Goal: Task Accomplishment & Management: Use online tool/utility

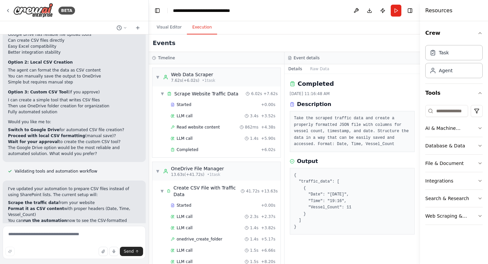
click at [198, 29] on button "Execution" at bounding box center [202, 28] width 30 height 14
click at [160, 11] on button "Toggle Left Sidebar" at bounding box center [157, 10] width 9 height 9
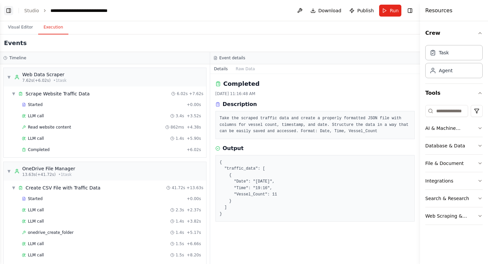
click at [10, 11] on button "Toggle Left Sidebar" at bounding box center [8, 10] width 9 height 9
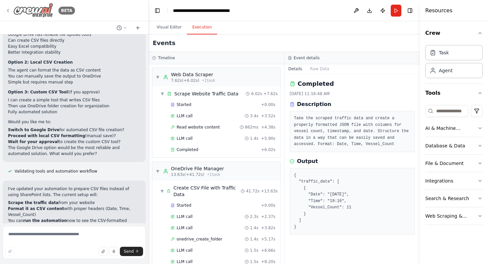
click at [10, 9] on icon at bounding box center [7, 10] width 5 height 5
click at [6, 12] on icon at bounding box center [7, 10] width 5 height 5
click at [8, 11] on icon at bounding box center [7, 10] width 5 height 5
click at [8, 9] on icon at bounding box center [7, 10] width 5 height 5
click at [410, 11] on button "Toggle Right Sidebar" at bounding box center [409, 10] width 9 height 9
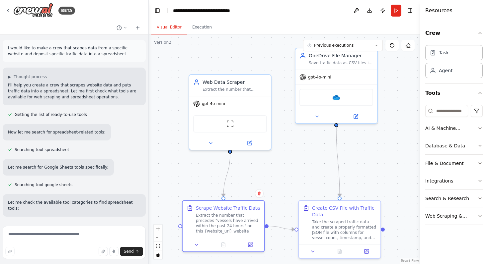
scroll to position [2917, 0]
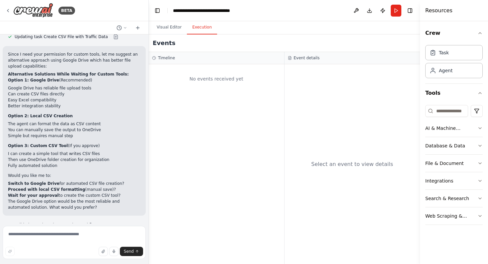
click at [199, 28] on button "Execution" at bounding box center [202, 28] width 30 height 14
click at [159, 11] on button "Toggle Left Sidebar" at bounding box center [157, 10] width 9 height 9
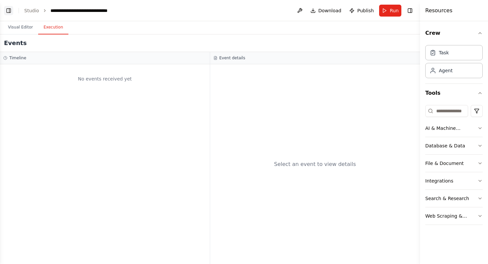
click at [8, 11] on button "Toggle Left Sidebar" at bounding box center [8, 10] width 9 height 9
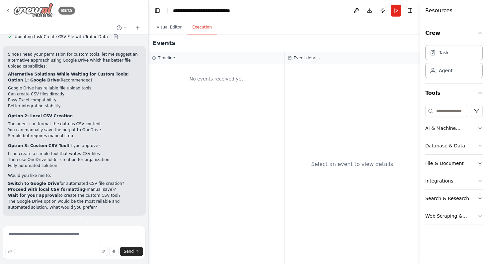
click at [9, 10] on icon at bounding box center [7, 10] width 5 height 5
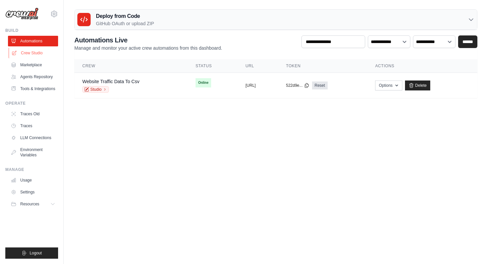
click at [34, 55] on link "Crew Studio" at bounding box center [34, 53] width 50 height 11
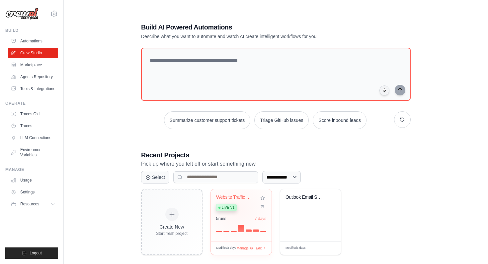
click at [238, 209] on div "Live v1" at bounding box center [236, 207] width 40 height 9
click at [239, 249] on div "Modified 2 days Manage Edit" at bounding box center [241, 248] width 50 height 5
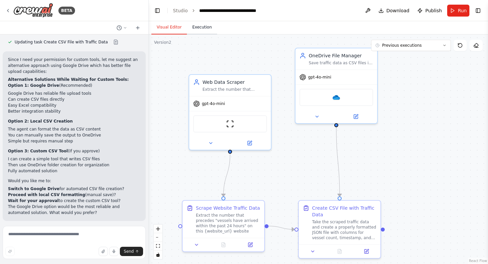
scroll to position [2917, 0]
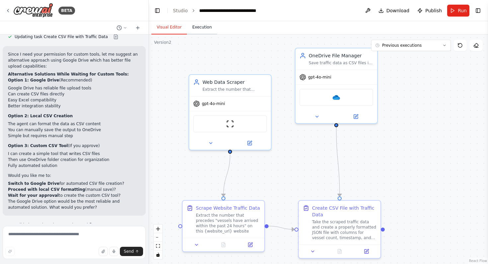
click at [201, 32] on button "Execution" at bounding box center [202, 28] width 30 height 14
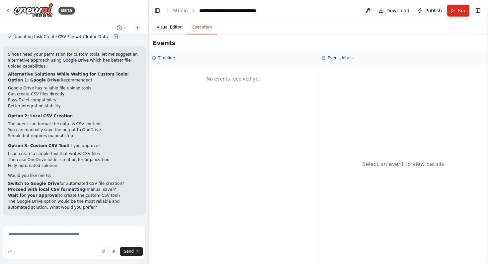
click at [168, 29] on button "Visual Editor" at bounding box center [168, 28] width 35 height 14
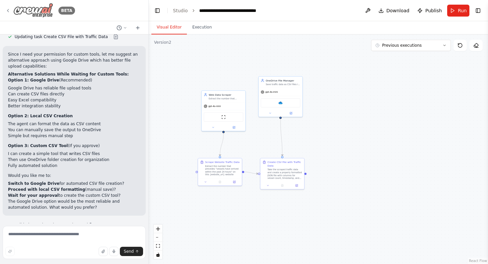
click at [10, 10] on icon at bounding box center [7, 10] width 5 height 5
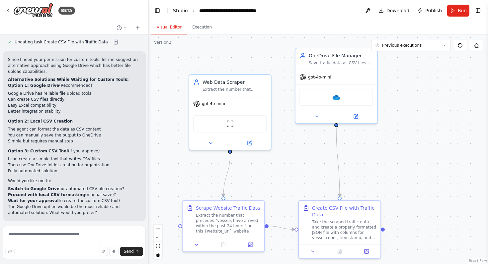
scroll to position [2917, 0]
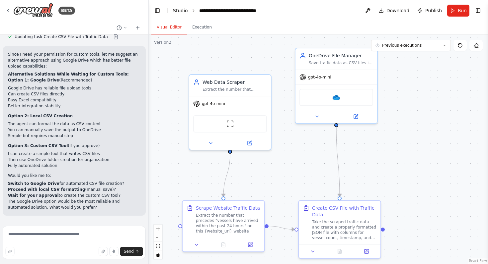
click at [181, 11] on link "Studio" at bounding box center [180, 10] width 15 height 5
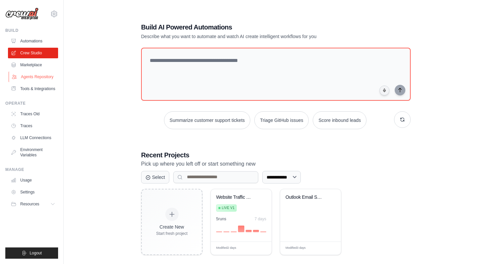
click at [40, 77] on link "Agents Repository" at bounding box center [34, 77] width 50 height 11
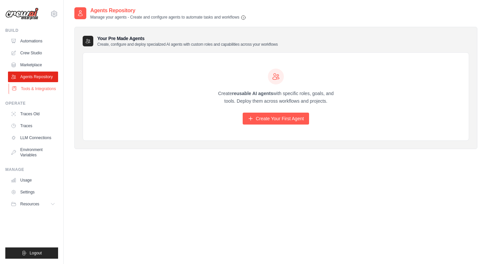
click at [41, 86] on link "Tools & Integrations" at bounding box center [34, 89] width 50 height 11
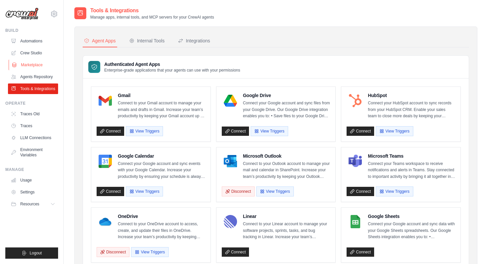
click at [34, 65] on link "Marketplace" at bounding box center [34, 65] width 50 height 11
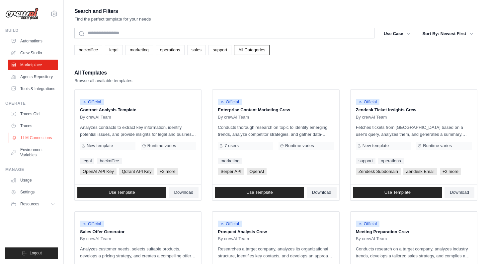
click at [32, 137] on link "LLM Connections" at bounding box center [34, 138] width 50 height 11
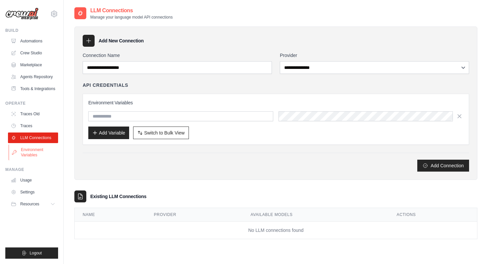
click at [32, 153] on link "Environment Variables" at bounding box center [34, 153] width 50 height 16
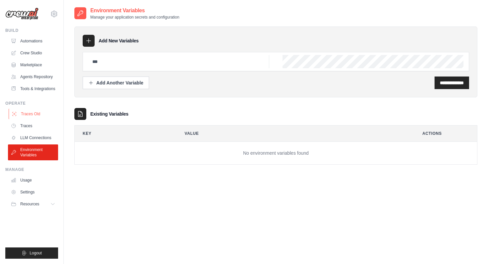
click at [32, 118] on link "Traces Old" at bounding box center [34, 114] width 50 height 11
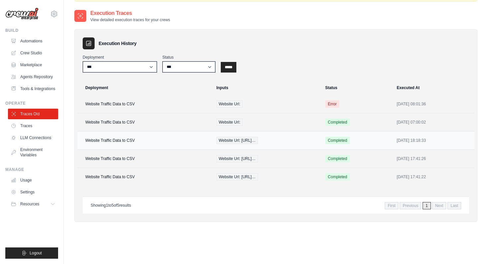
scroll to position [43, 0]
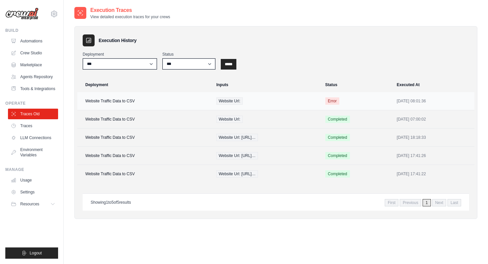
click at [339, 99] on span "Error" at bounding box center [332, 101] width 14 height 7
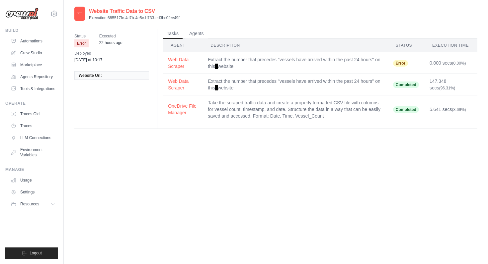
click at [81, 13] on icon at bounding box center [80, 12] width 4 height 3
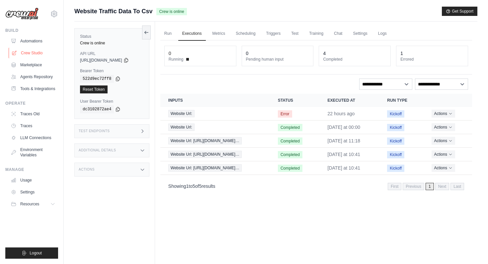
click at [34, 52] on link "Crew Studio" at bounding box center [34, 53] width 50 height 11
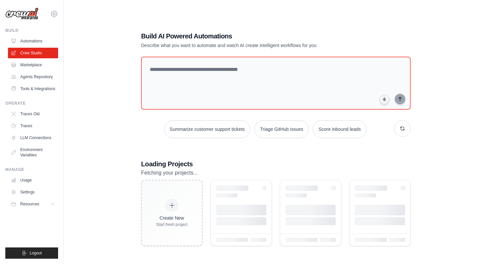
click at [36, 65] on link "Marketplace" at bounding box center [33, 65] width 50 height 11
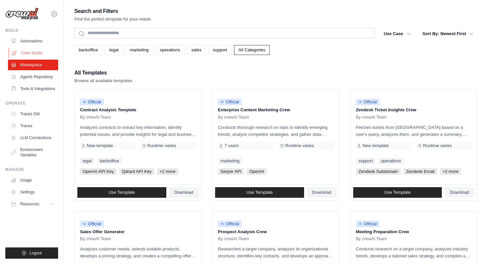
click at [31, 54] on link "Crew Studio" at bounding box center [34, 53] width 50 height 11
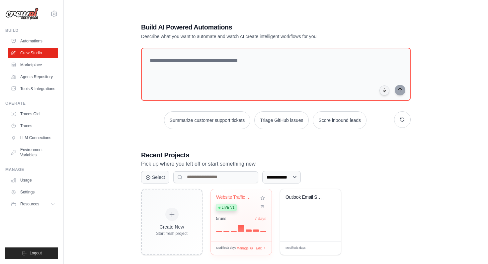
click at [247, 229] on div at bounding box center [241, 228] width 50 height 8
click at [246, 247] on span "Manage" at bounding box center [242, 249] width 13 height 6
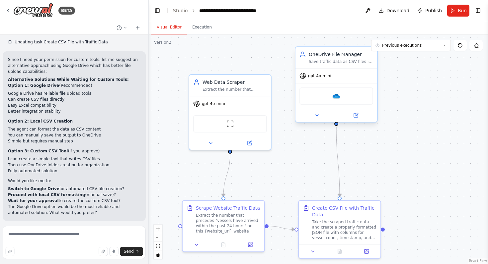
scroll to position [2917, 0]
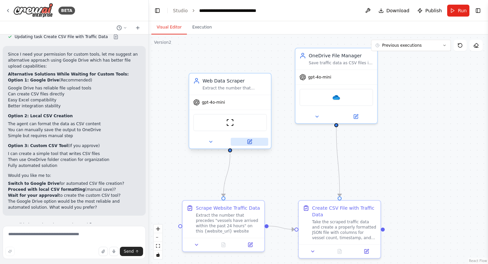
click at [251, 143] on icon at bounding box center [249, 141] width 5 height 5
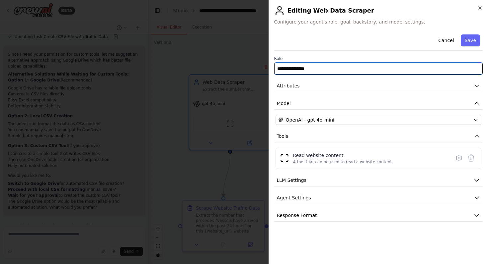
click at [343, 69] on input "**********" at bounding box center [378, 69] width 209 height 12
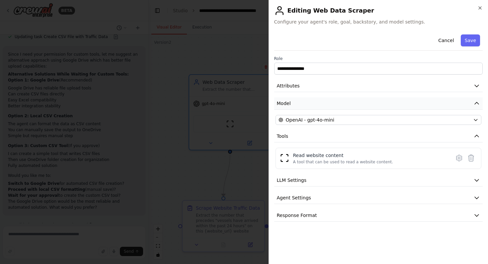
click at [346, 101] on button "Model" at bounding box center [378, 104] width 209 height 12
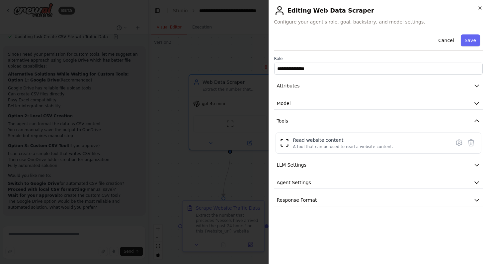
click at [346, 93] on div "**********" at bounding box center [378, 119] width 209 height 175
click at [346, 83] on button "Attributes" at bounding box center [378, 86] width 209 height 12
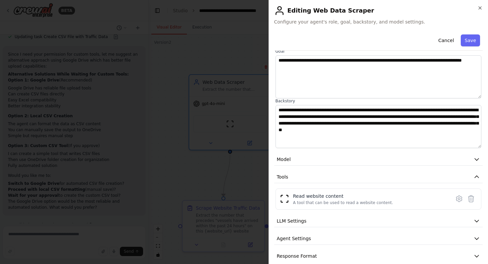
scroll to position [58, 0]
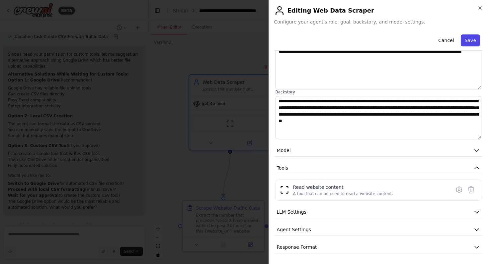
click at [472, 39] on button "Save" at bounding box center [469, 40] width 19 height 12
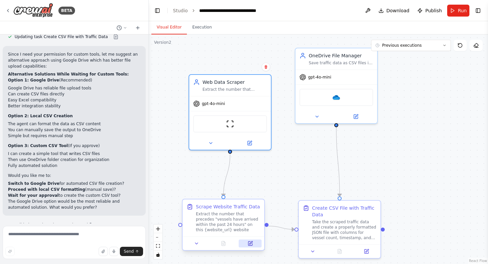
click at [252, 245] on icon at bounding box center [250, 244] width 4 height 4
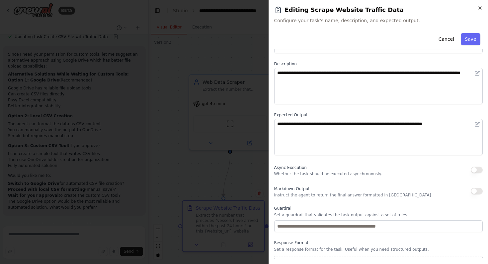
scroll to position [35, 0]
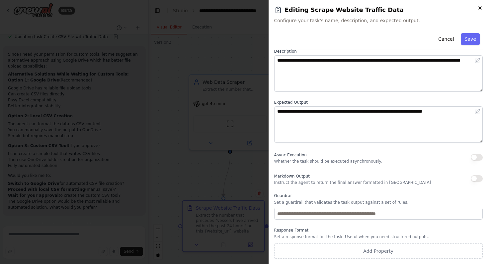
click at [479, 7] on icon "button" at bounding box center [479, 7] width 5 height 5
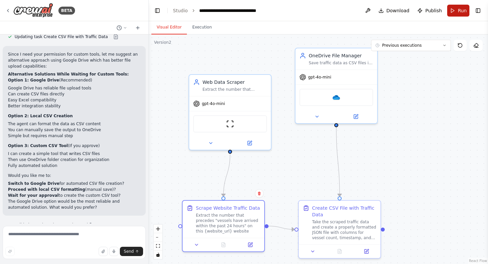
click at [457, 7] on button "Run" at bounding box center [458, 11] width 22 height 12
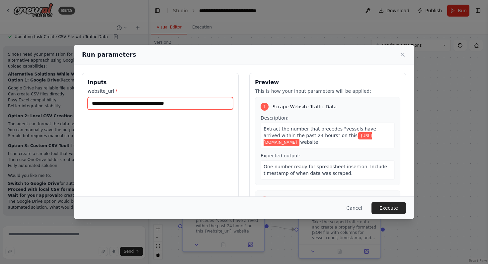
drag, startPoint x: 203, startPoint y: 100, endPoint x: 90, endPoint y: 101, distance: 113.8
click at [90, 101] on input "**********" at bounding box center [160, 103] width 145 height 13
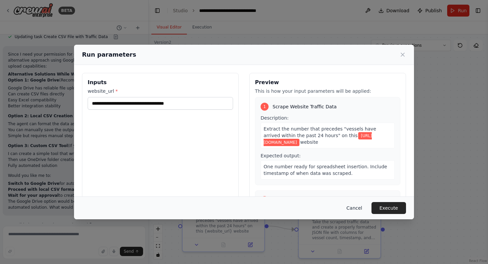
click at [354, 208] on button "Cancel" at bounding box center [354, 208] width 26 height 12
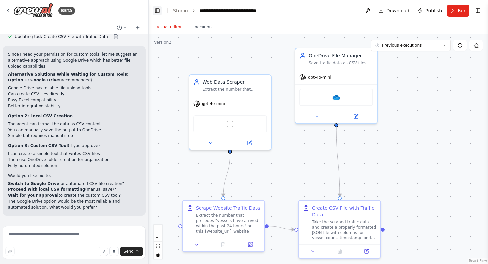
click at [157, 11] on button "Toggle Left Sidebar" at bounding box center [157, 10] width 9 height 9
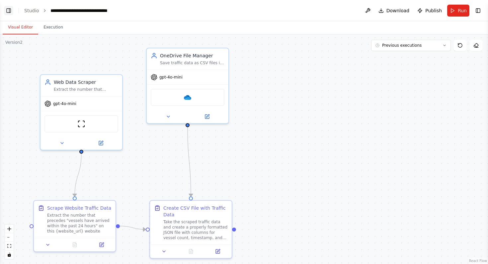
click at [11, 15] on button "Toggle Left Sidebar" at bounding box center [8, 10] width 9 height 9
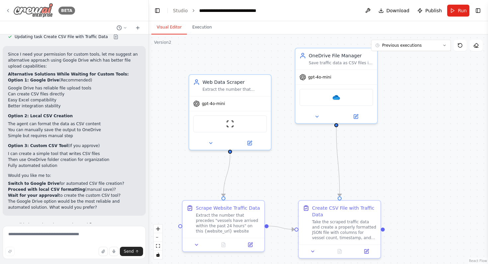
click at [9, 11] on icon at bounding box center [7, 10] width 5 height 5
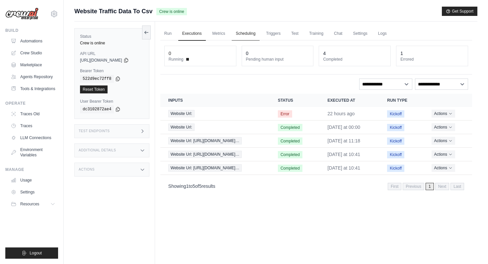
click at [250, 36] on link "Scheduling" at bounding box center [246, 34] width 28 height 14
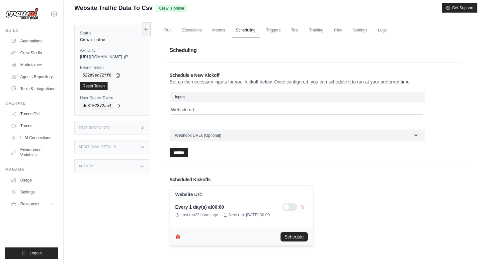
scroll to position [3, 0]
click at [216, 97] on h3 "Inputs" at bounding box center [297, 98] width 255 height 11
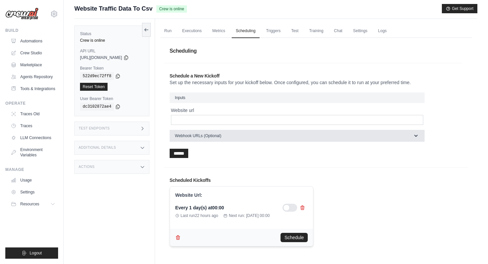
click at [219, 139] on button "Webhook URLs (Optional)" at bounding box center [297, 136] width 255 height 12
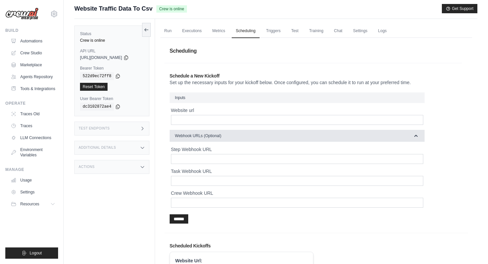
click at [224, 137] on button "Webhook URLs (Optional)" at bounding box center [297, 136] width 255 height 12
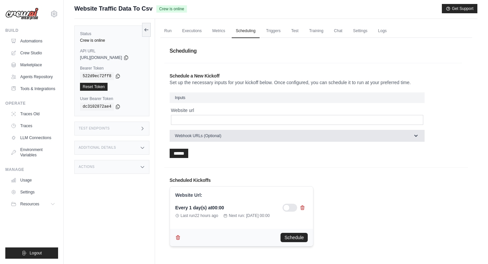
click at [220, 139] on button "Webhook URLs (Optional)" at bounding box center [297, 136] width 255 height 12
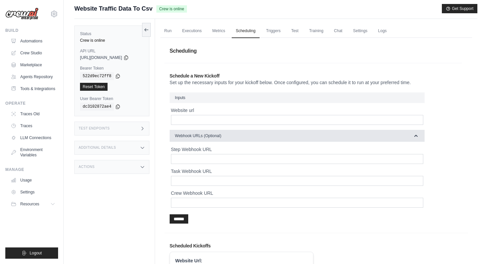
click at [238, 136] on button "Webhook URLs (Optional)" at bounding box center [297, 136] width 255 height 12
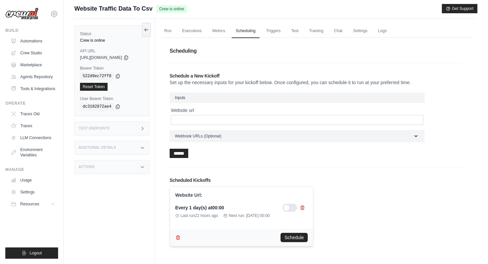
click at [330, 114] on div "Website url" at bounding box center [297, 116] width 252 height 18
click at [323, 124] on input "Website url" at bounding box center [297, 120] width 252 height 10
paste input "**********"
type input "**********"
click at [379, 164] on section "**********" at bounding box center [312, 115] width 297 height 104
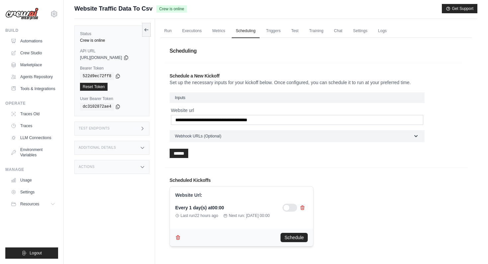
scroll to position [28, 0]
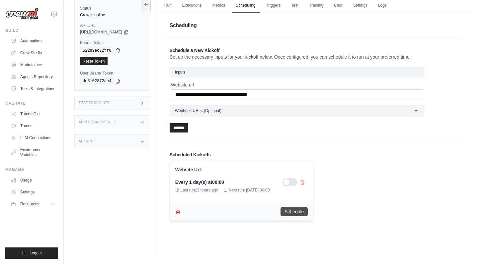
click at [296, 212] on button "Schedule" at bounding box center [293, 211] width 27 height 9
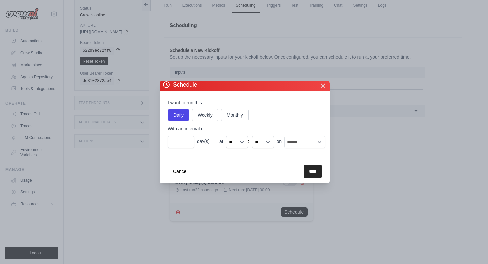
click at [323, 88] on icon "button" at bounding box center [323, 86] width 8 height 8
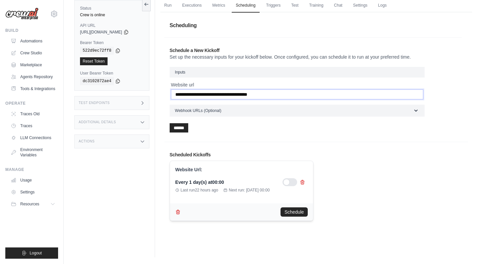
click at [256, 95] on input "**********" at bounding box center [297, 95] width 252 height 10
click at [296, 214] on button "Schedule" at bounding box center [293, 211] width 27 height 9
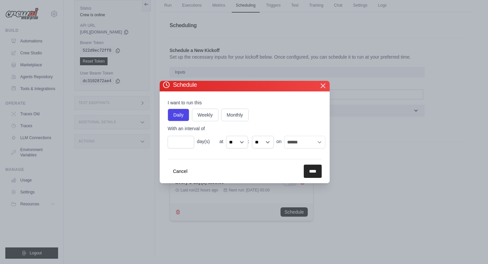
click at [321, 86] on icon "button" at bounding box center [323, 86] width 8 height 8
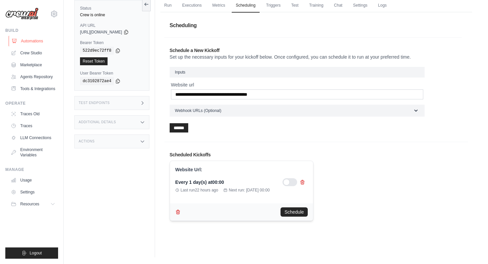
click at [28, 40] on link "Automations" at bounding box center [34, 41] width 50 height 11
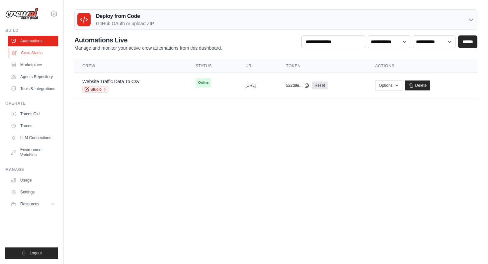
click at [30, 53] on link "Crew Studio" at bounding box center [34, 53] width 50 height 11
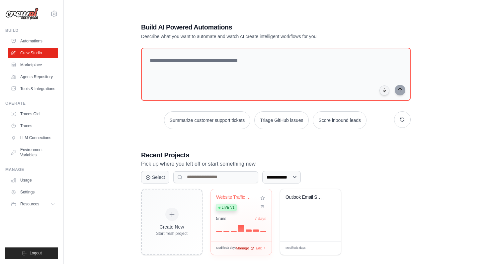
click at [249, 246] on div "Manage" at bounding box center [245, 249] width 18 height 6
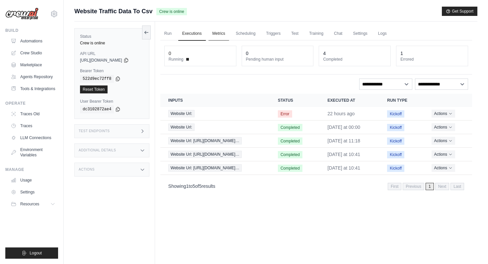
click at [223, 32] on link "Metrics" at bounding box center [218, 34] width 21 height 14
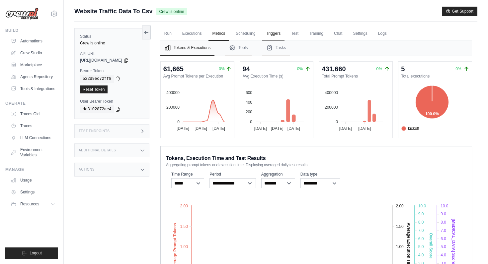
click at [279, 34] on link "Triggers" at bounding box center [273, 34] width 23 height 14
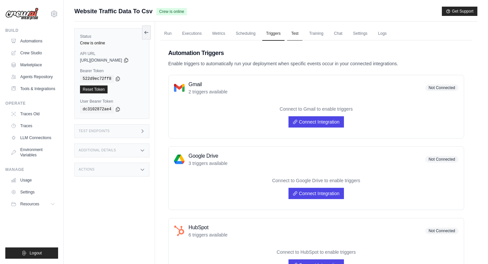
click at [298, 33] on link "Test" at bounding box center [294, 34] width 15 height 14
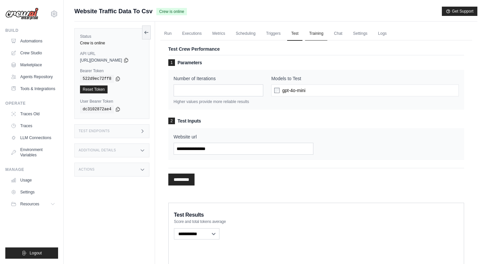
click at [320, 35] on link "Training" at bounding box center [316, 34] width 22 height 14
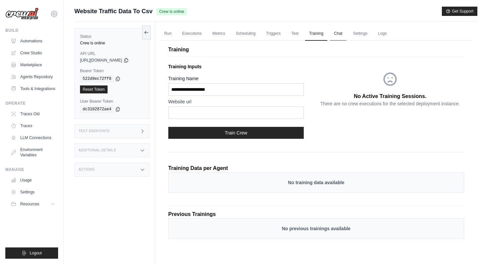
click at [339, 31] on link "Chat" at bounding box center [338, 34] width 16 height 14
click at [368, 36] on link "Settings" at bounding box center [360, 34] width 22 height 14
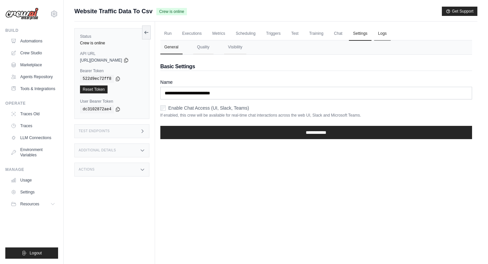
click at [386, 34] on link "Logs" at bounding box center [382, 34] width 17 height 14
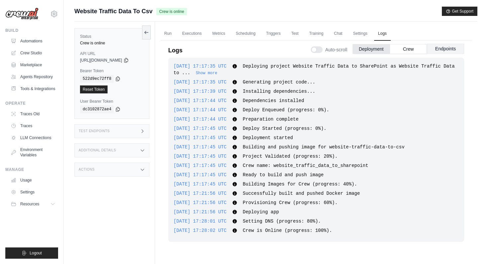
click at [449, 50] on button "Endpoints" at bounding box center [445, 49] width 37 height 10
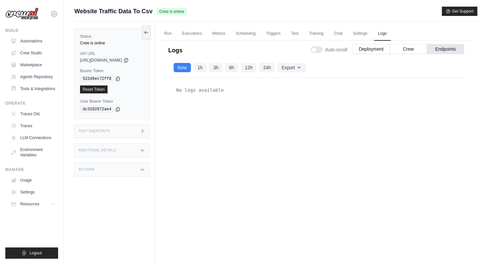
click at [162, 34] on div "Run Executions Metrics Scheduling Triggers Test Training Chat Settings Logs 0 R…" at bounding box center [316, 154] width 322 height 264
click at [172, 34] on link "Run" at bounding box center [167, 34] width 15 height 14
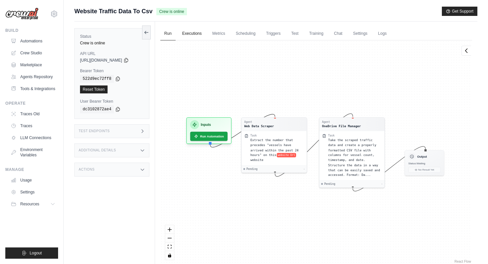
click at [189, 33] on link "Executions" at bounding box center [192, 34] width 28 height 14
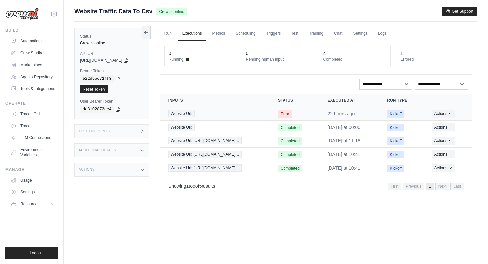
click at [292, 116] on span "Error" at bounding box center [285, 113] width 14 height 7
click at [445, 115] on button "Actions" at bounding box center [443, 113] width 24 height 8
click at [288, 113] on span "Error" at bounding box center [285, 113] width 14 height 7
click at [292, 116] on span "Error" at bounding box center [285, 113] width 14 height 7
click at [223, 113] on div "Website Url:" at bounding box center [215, 113] width 94 height 7
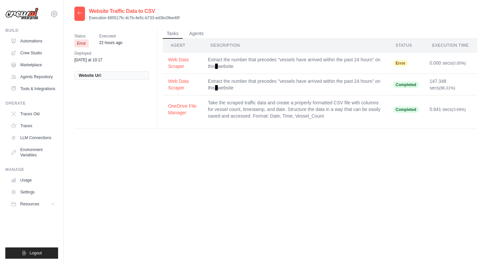
click at [399, 63] on span "Error" at bounding box center [400, 63] width 15 height 7
click at [403, 64] on span "Error" at bounding box center [400, 63] width 15 height 7
click at [398, 63] on span "Error" at bounding box center [400, 63] width 15 height 7
click at [175, 60] on button "Web Data Scraper" at bounding box center [182, 62] width 29 height 13
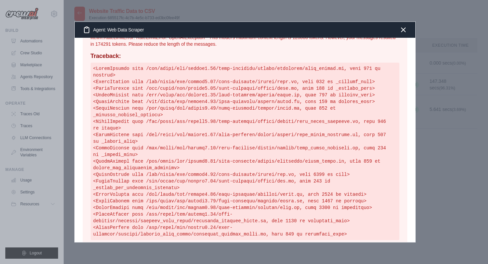
scroll to position [142, 0]
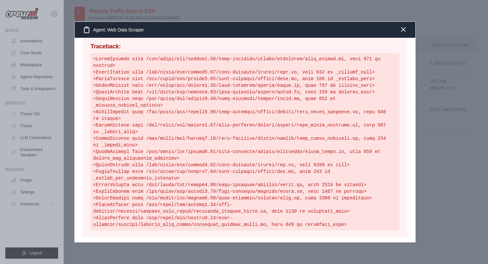
click at [404, 30] on icon "button" at bounding box center [403, 30] width 8 height 8
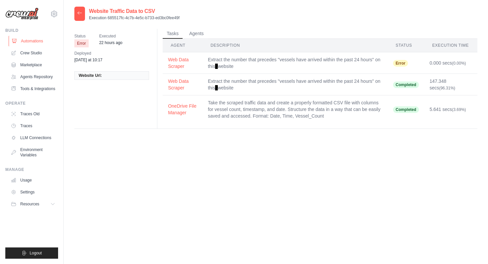
click at [34, 41] on link "Automations" at bounding box center [34, 41] width 50 height 11
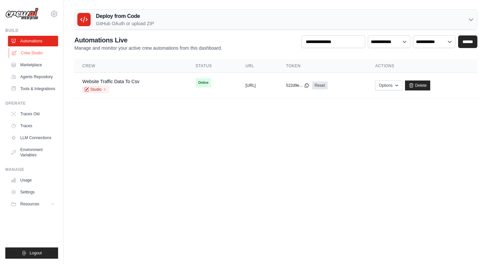
click at [32, 53] on link "Crew Studio" at bounding box center [34, 53] width 50 height 11
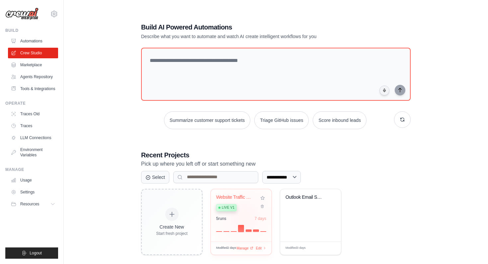
click at [244, 217] on div "5 run s 7 days" at bounding box center [241, 218] width 50 height 5
click at [242, 246] on span "Manage" at bounding box center [242, 249] width 13 height 6
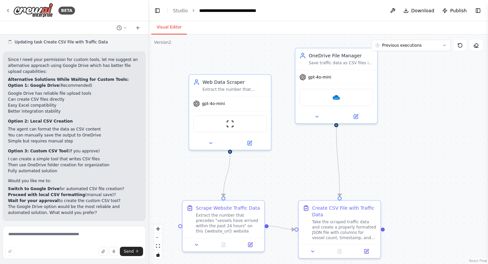
scroll to position [2917, 0]
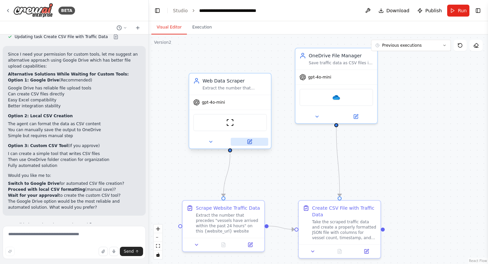
click at [250, 141] on icon at bounding box center [249, 141] width 3 height 3
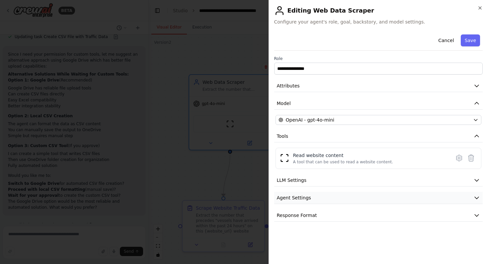
click at [342, 195] on button "Agent Settings" at bounding box center [378, 198] width 209 height 12
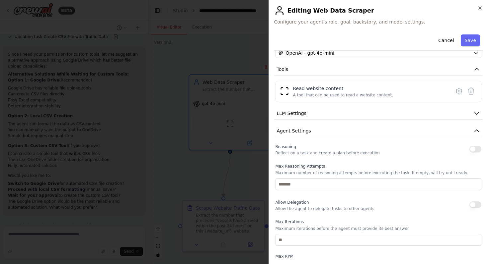
scroll to position [66, 0]
click at [326, 111] on button "LLM Settings" at bounding box center [378, 115] width 209 height 12
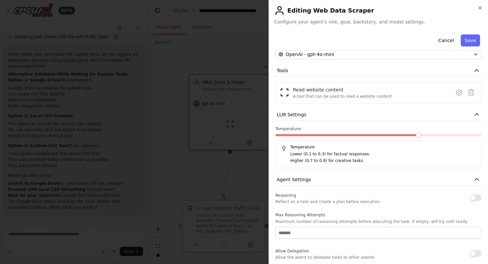
click at [416, 136] on span at bounding box center [418, 135] width 5 height 5
click at [318, 134] on span at bounding box center [317, 135] width 5 height 5
click at [365, 111] on button "LLM Settings" at bounding box center [378, 115] width 209 height 12
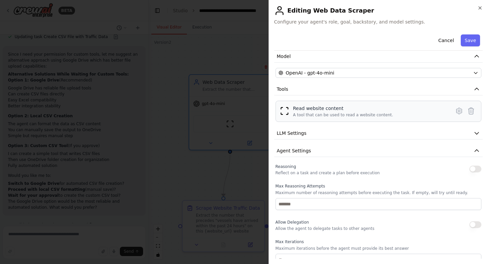
scroll to position [47, 0]
click at [366, 150] on button "Agent Settings" at bounding box center [378, 151] width 209 height 12
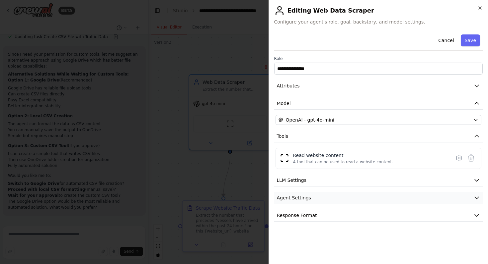
click at [367, 199] on button "Agent Settings" at bounding box center [378, 198] width 209 height 12
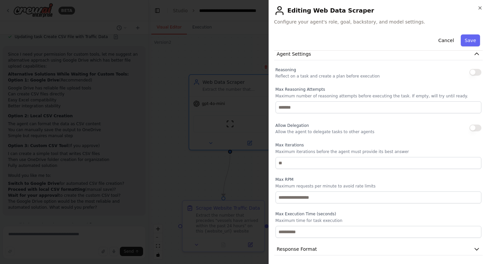
scroll to position [146, 0]
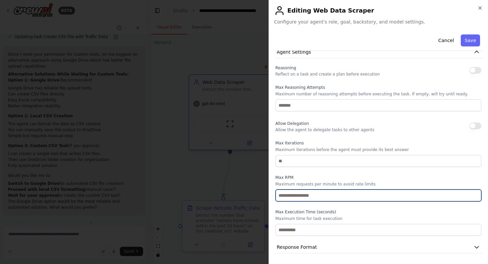
click at [305, 197] on input "number" at bounding box center [378, 196] width 206 height 12
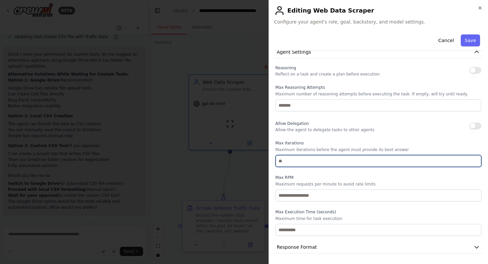
click at [475, 163] on input "*" at bounding box center [378, 161] width 206 height 12
click at [475, 159] on input "*" at bounding box center [378, 161] width 206 height 12
click at [476, 159] on input "*" at bounding box center [378, 161] width 206 height 12
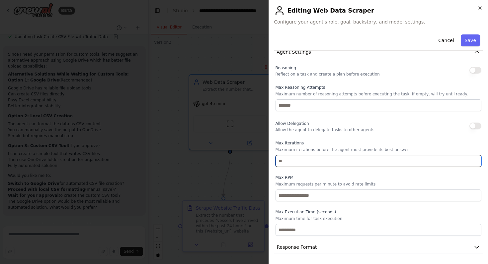
click at [476, 159] on input "*" at bounding box center [378, 161] width 206 height 12
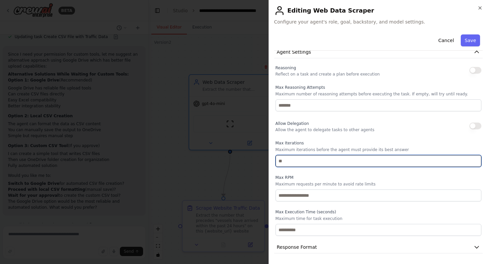
type input "**"
click at [476, 159] on input "**" at bounding box center [378, 161] width 206 height 12
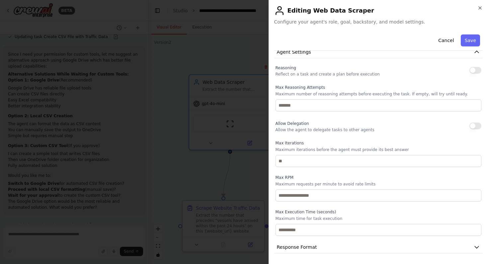
click at [407, 140] on div "Reasoning Reflect on a task and create a plan before execution Max Reasoning At…" at bounding box center [378, 150] width 206 height 172
click at [470, 44] on button "Save" at bounding box center [469, 40] width 19 height 12
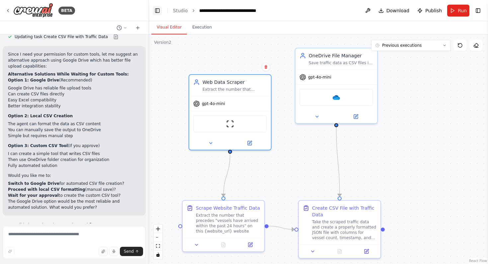
click at [158, 13] on button "Toggle Left Sidebar" at bounding box center [157, 10] width 9 height 9
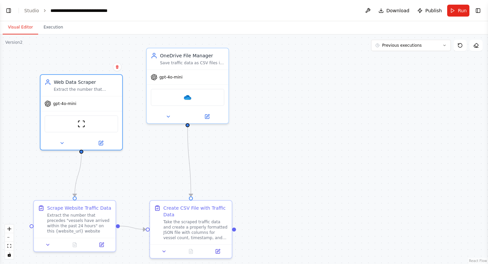
click at [5, 16] on header "**********" at bounding box center [244, 10] width 488 height 21
click at [6, 7] on button "Toggle Left Sidebar" at bounding box center [8, 10] width 9 height 9
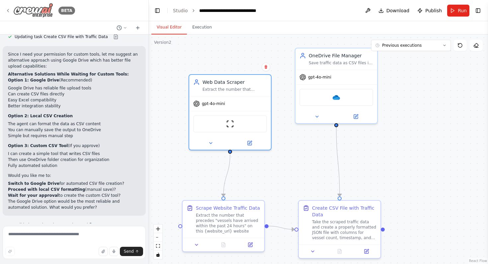
click at [7, 8] on icon at bounding box center [7, 10] width 5 height 5
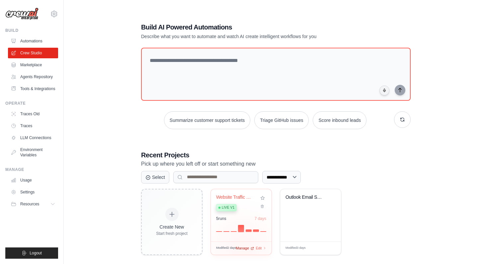
click at [242, 247] on span "Manage" at bounding box center [242, 249] width 13 height 6
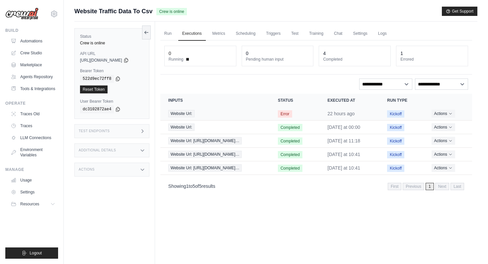
click at [290, 113] on span "Error" at bounding box center [285, 113] width 14 height 7
click at [243, 111] on div "Website Url:" at bounding box center [215, 113] width 94 height 7
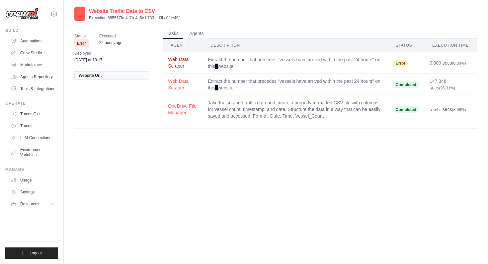
click at [176, 65] on button "Web Data Scraper" at bounding box center [182, 62] width 29 height 13
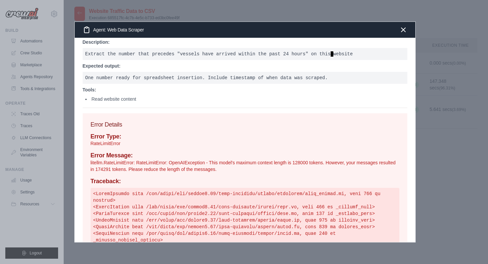
scroll to position [10, 0]
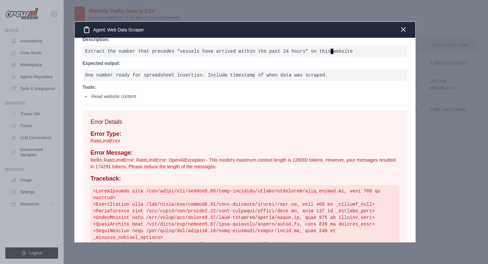
click at [403, 31] on icon "button" at bounding box center [403, 30] width 8 height 8
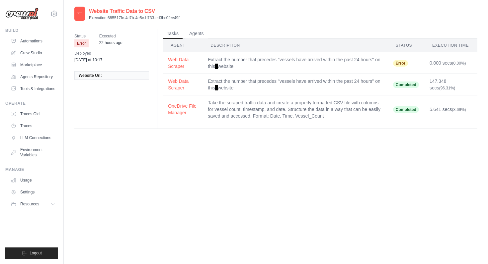
click at [80, 12] on icon at bounding box center [79, 12] width 5 height 5
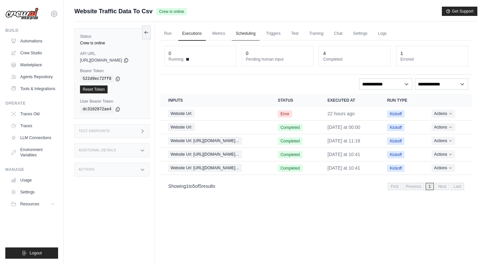
click at [249, 33] on link "Scheduling" at bounding box center [246, 34] width 28 height 14
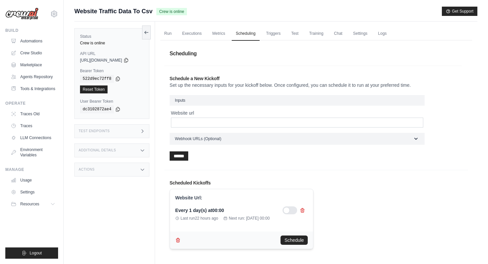
click at [289, 211] on div at bounding box center [289, 211] width 15 height 8
click at [215, 123] on input "Website url" at bounding box center [297, 123] width 252 height 10
type input "**********"
click at [275, 185] on h2 "Scheduled Kickoffs" at bounding box center [316, 183] width 293 height 7
click at [292, 214] on div at bounding box center [289, 211] width 15 height 8
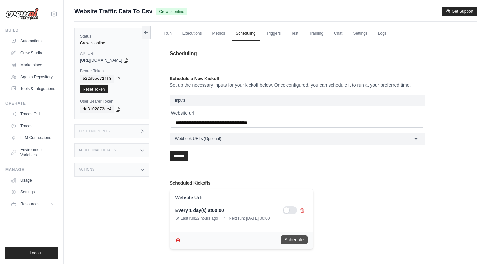
click at [293, 242] on button "Schedule" at bounding box center [293, 240] width 27 height 9
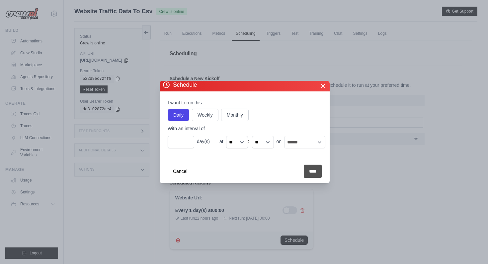
click at [312, 174] on input "****" at bounding box center [313, 171] width 18 height 13
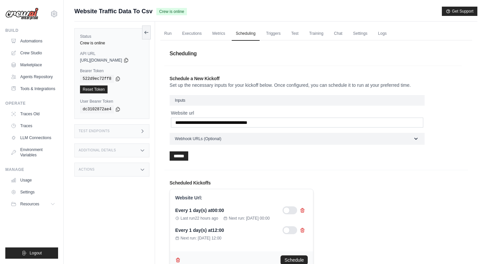
scroll to position [30, 0]
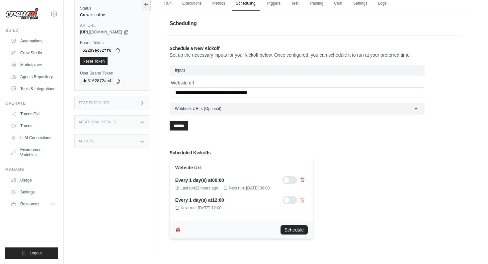
click at [305, 178] on icon at bounding box center [302, 179] width 5 height 5
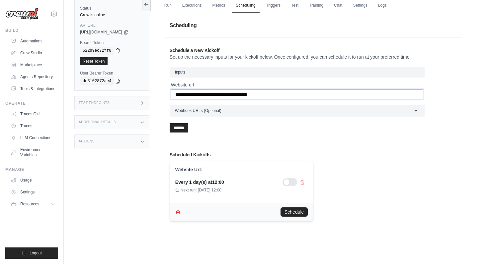
click at [296, 95] on input "**********" at bounding box center [297, 95] width 252 height 10
click at [306, 136] on div "**********" at bounding box center [312, 90] width 297 height 96
click at [188, 127] on input "******" at bounding box center [179, 127] width 19 height 9
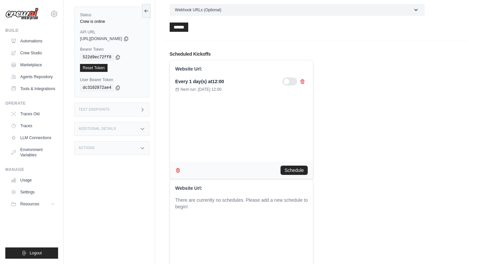
scroll to position [69, 0]
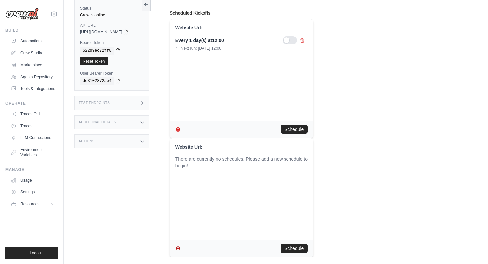
click at [179, 250] on icon "button" at bounding box center [178, 248] width 4 height 4
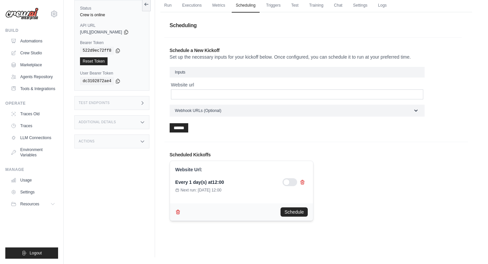
scroll to position [0, 0]
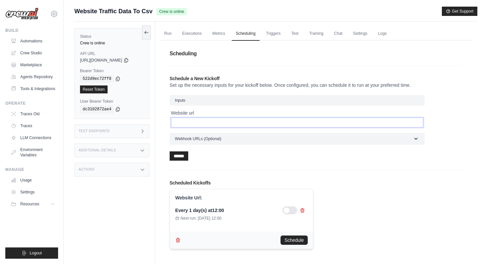
click at [225, 120] on input "Website url" at bounding box center [297, 123] width 252 height 10
type input "**********"
click at [299, 157] on div "******" at bounding box center [297, 156] width 255 height 9
click at [223, 215] on div "Every 1 day(s) at 12:00 Next run: Oct 01, 2025 12:00" at bounding box center [241, 214] width 133 height 15
click at [189, 99] on h3 "Inputs" at bounding box center [297, 100] width 255 height 11
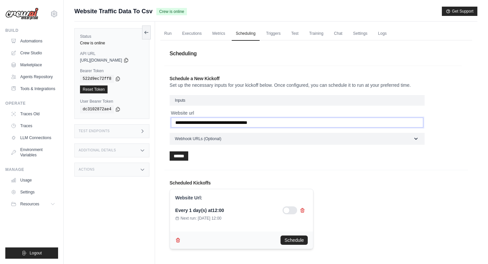
click at [286, 121] on input "**********" at bounding box center [297, 123] width 252 height 10
click at [225, 30] on link "Metrics" at bounding box center [218, 34] width 21 height 14
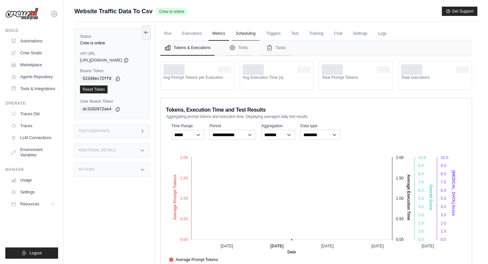
click at [244, 32] on link "Scheduling" at bounding box center [246, 34] width 28 height 14
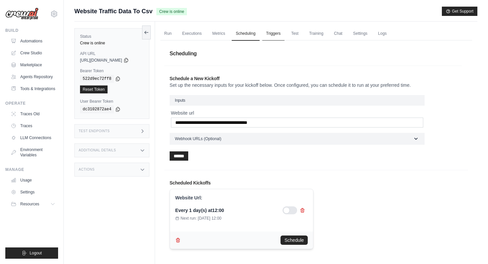
click at [274, 34] on link "Triggers" at bounding box center [273, 34] width 23 height 14
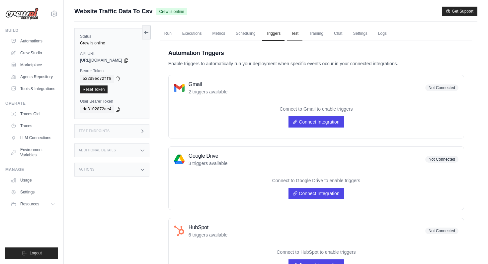
click at [302, 30] on link "Test" at bounding box center [294, 34] width 15 height 14
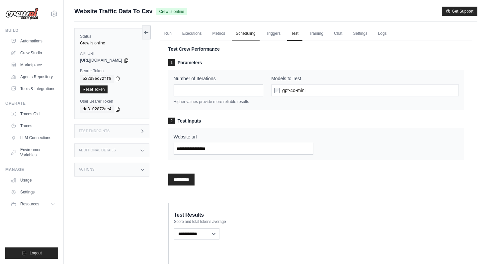
click at [248, 34] on link "Scheduling" at bounding box center [246, 34] width 28 height 14
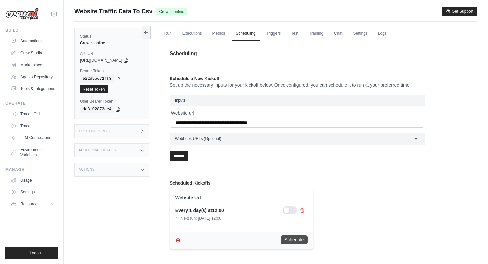
click at [298, 239] on button "Schedule" at bounding box center [293, 240] width 27 height 9
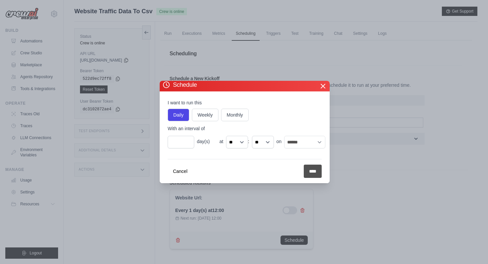
click at [312, 169] on input "****" at bounding box center [313, 171] width 18 height 13
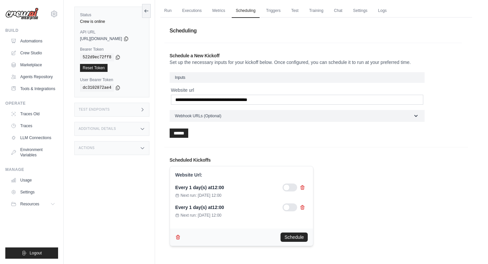
scroll to position [24, 0]
click at [304, 186] on icon at bounding box center [303, 187] width 4 height 4
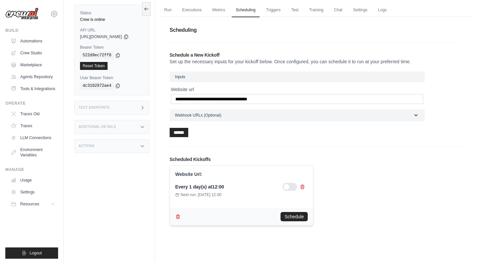
scroll to position [0, 0]
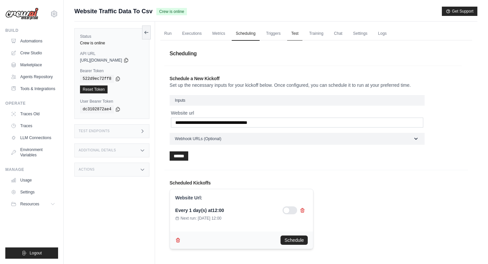
click at [298, 35] on link "Test" at bounding box center [294, 34] width 15 height 14
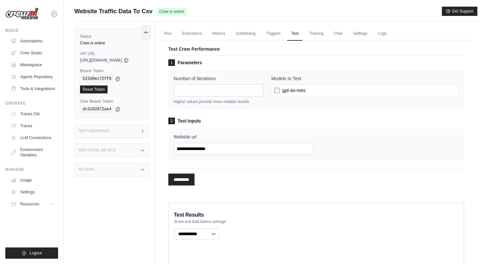
click at [234, 34] on ul "Run Executions Metrics Scheduling Triggers Test Training Chat Settings Logs" at bounding box center [315, 34] width 311 height 14
click at [242, 33] on link "Scheduling" at bounding box center [246, 34] width 28 height 14
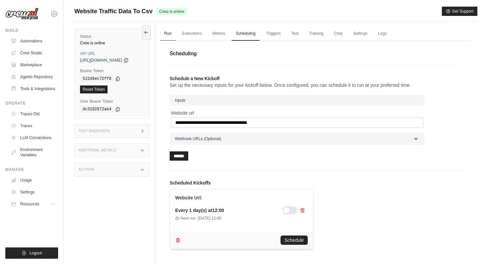
click at [171, 33] on link "Run" at bounding box center [167, 34] width 15 height 14
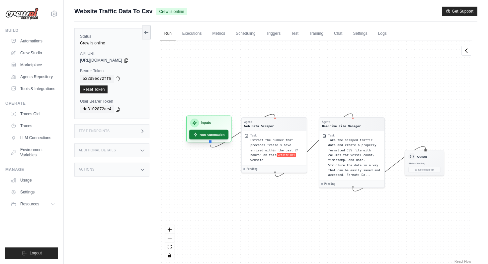
click at [216, 139] on button "Run Automation" at bounding box center [208, 135] width 39 height 10
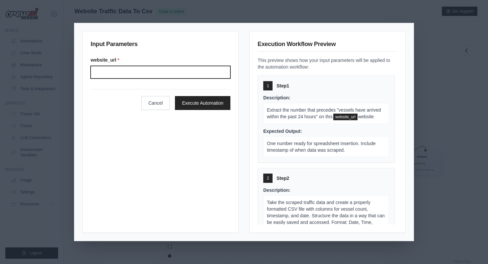
click at [175, 72] on input "Website url" at bounding box center [161, 72] width 140 height 13
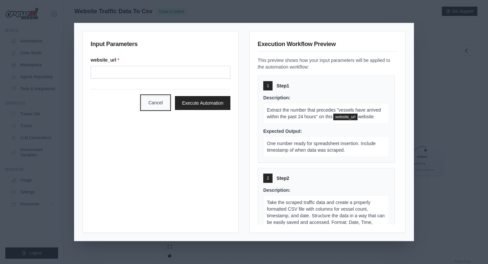
click at [160, 110] on button "Cancel" at bounding box center [155, 103] width 29 height 14
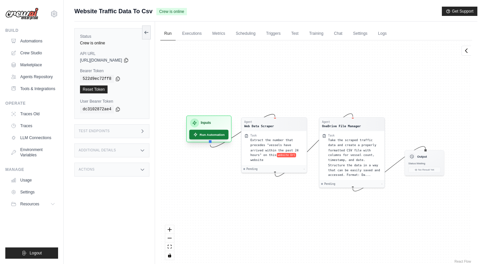
click at [214, 137] on button "Run Automation" at bounding box center [208, 135] width 39 height 10
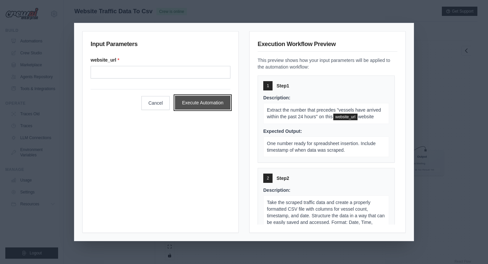
click at [205, 102] on button "Execute Automation" at bounding box center [202, 103] width 55 height 14
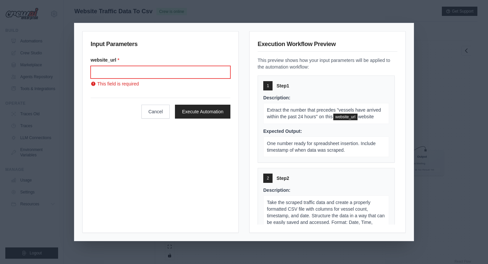
click at [178, 78] on input "Website url" at bounding box center [161, 72] width 140 height 13
type input "**********"
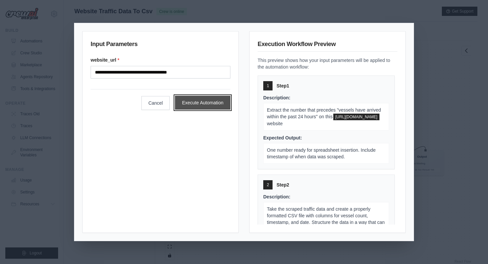
click at [193, 98] on button "Execute Automation" at bounding box center [202, 103] width 55 height 14
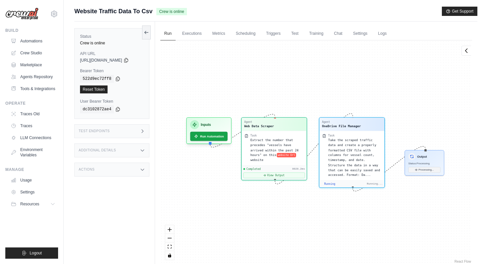
scroll to position [114, 0]
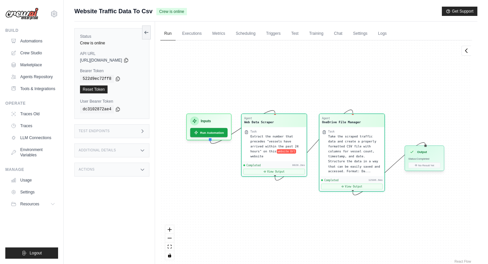
click at [430, 154] on div "Output" at bounding box center [424, 152] width 32 height 7
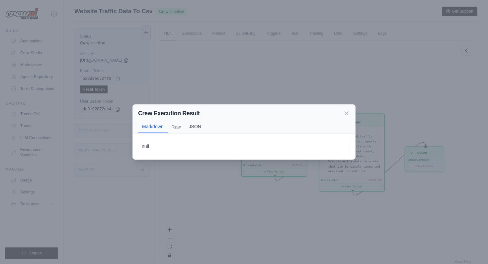
click at [201, 126] on button "JSON" at bounding box center [195, 126] width 20 height 13
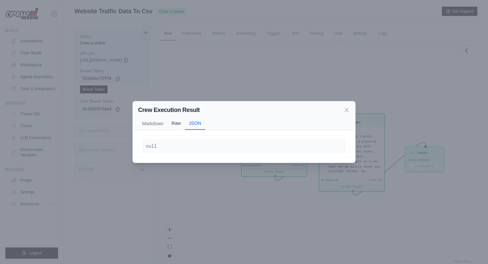
click at [178, 121] on button "Raw" at bounding box center [176, 123] width 17 height 13
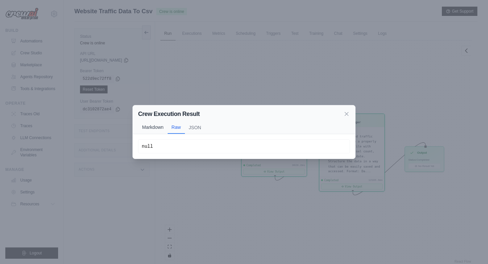
click at [151, 129] on button "Markdown" at bounding box center [153, 127] width 30 height 13
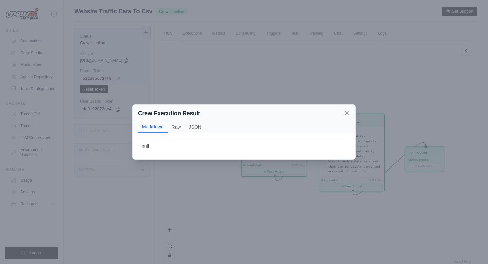
click at [347, 112] on icon at bounding box center [346, 112] width 3 height 3
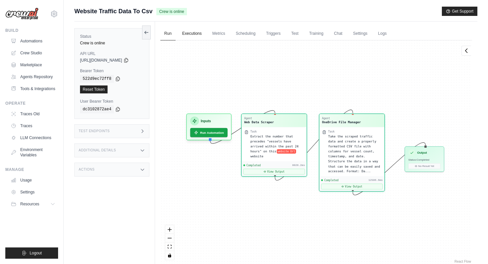
click at [198, 34] on link "Executions" at bounding box center [192, 34] width 28 height 14
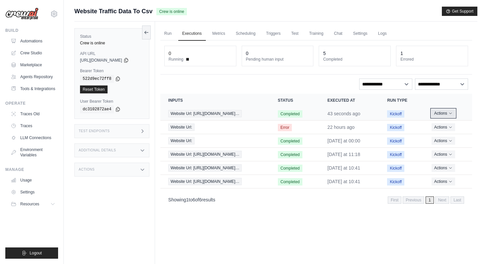
click at [449, 114] on button "Actions" at bounding box center [443, 113] width 24 height 8
click at [450, 112] on button "Actions" at bounding box center [443, 113] width 24 height 8
click at [448, 122] on link "View Details" at bounding box center [442, 125] width 42 height 11
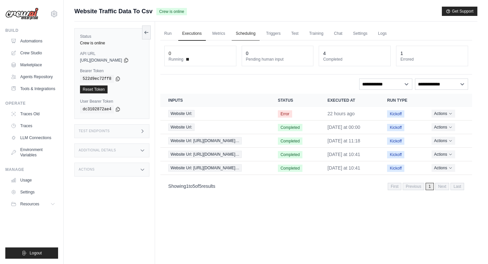
click at [251, 35] on link "Scheduling" at bounding box center [246, 34] width 28 height 14
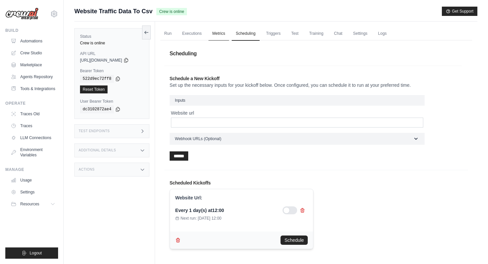
click at [223, 32] on link "Metrics" at bounding box center [218, 34] width 21 height 14
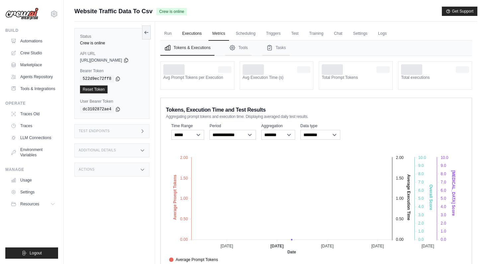
click at [196, 33] on link "Executions" at bounding box center [192, 34] width 28 height 14
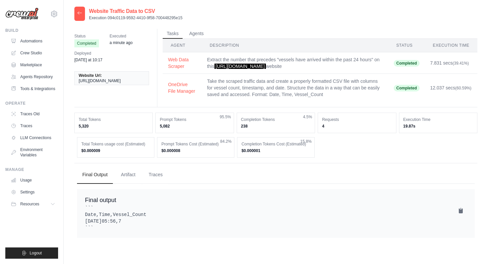
scroll to position [13, 0]
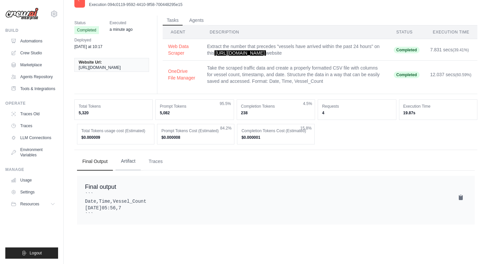
click at [129, 164] on button "Artifact" at bounding box center [127, 162] width 25 height 18
click at [150, 162] on button "Traces" at bounding box center [155, 162] width 25 height 18
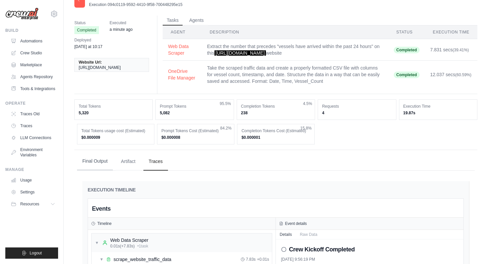
click at [95, 163] on button "Final Output" at bounding box center [95, 162] width 36 height 18
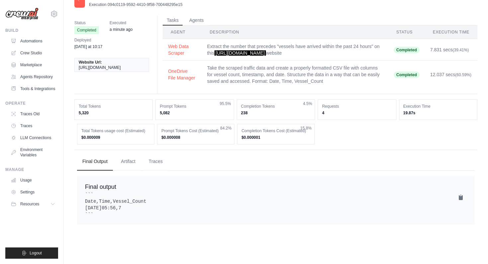
scroll to position [0, 0]
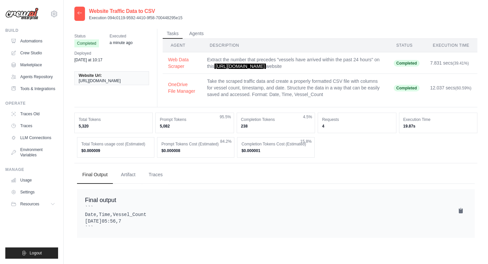
click at [334, 66] on td "Extract the number that precedes "vessels have arrived within the past 24 hours…" at bounding box center [295, 63] width 186 height 22
click at [195, 28] on div "Status Completed Executed a minute ago Deployed Sunday at 10:17 Website Url: ht…" at bounding box center [275, 135] width 403 height 215
click at [195, 34] on button "Agents" at bounding box center [196, 34] width 23 height 10
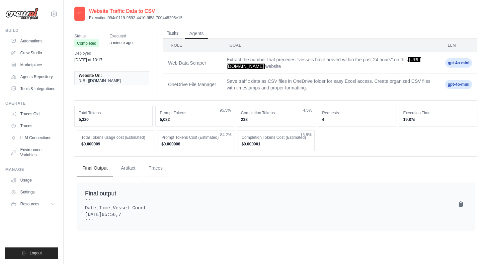
click at [170, 33] on button "Tasks" at bounding box center [173, 34] width 20 height 10
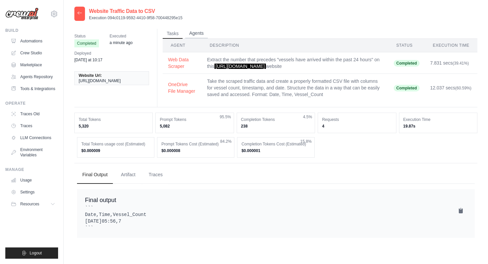
click at [189, 32] on button "Agents" at bounding box center [196, 34] width 23 height 10
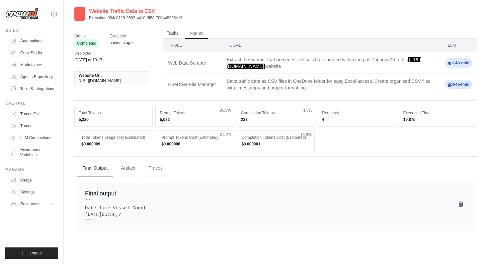
click at [166, 34] on button "Tasks" at bounding box center [173, 34] width 20 height 10
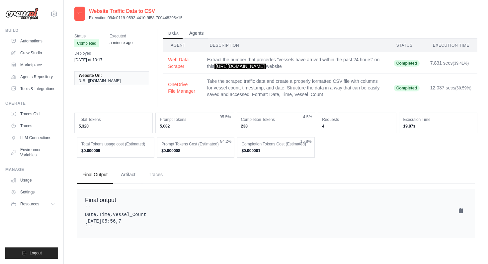
click at [194, 34] on button "Agents" at bounding box center [196, 34] width 23 height 10
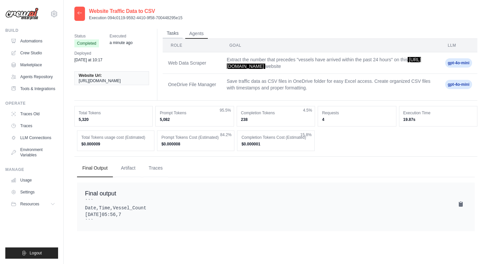
click at [171, 35] on button "Tasks" at bounding box center [173, 34] width 20 height 10
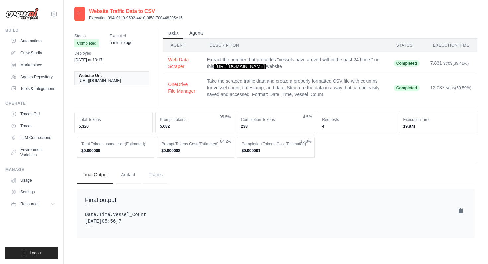
click at [189, 32] on button "Agents" at bounding box center [196, 34] width 23 height 10
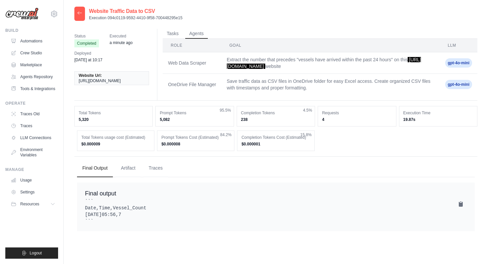
click at [78, 13] on icon at bounding box center [79, 12] width 5 height 5
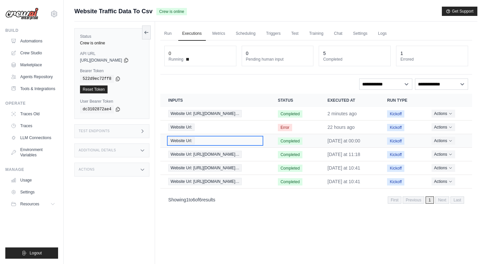
click at [227, 144] on div "Website Url:" at bounding box center [215, 140] width 94 height 7
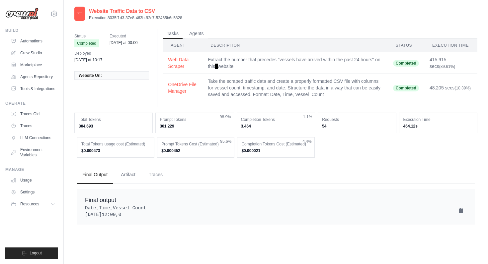
click at [81, 11] on icon at bounding box center [79, 12] width 5 height 5
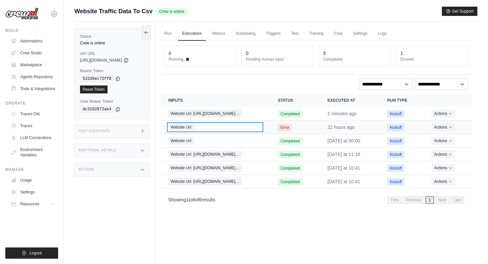
click at [212, 128] on div "Website Url:" at bounding box center [215, 127] width 94 height 7
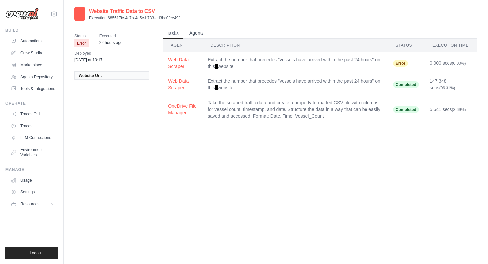
click at [197, 32] on button "Agents" at bounding box center [196, 34] width 23 height 10
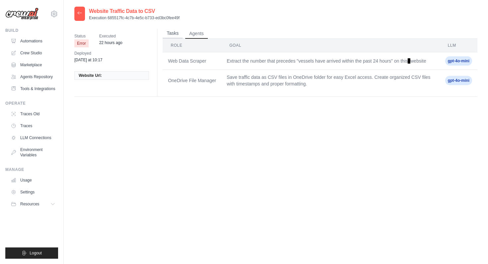
click at [174, 30] on button "Tasks" at bounding box center [173, 34] width 20 height 10
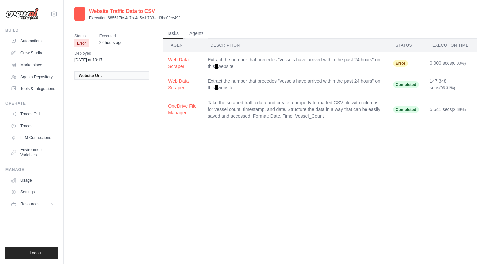
click at [229, 109] on td "Take the scraped traffic data and create a properly formatted CSV file with col…" at bounding box center [294, 110] width 185 height 28
click at [76, 11] on div at bounding box center [79, 14] width 11 height 14
click at [80, 12] on icon at bounding box center [79, 12] width 5 height 5
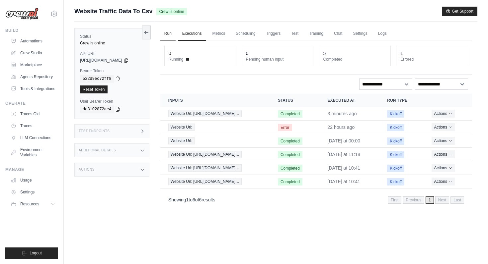
click at [173, 33] on link "Run" at bounding box center [167, 34] width 15 height 14
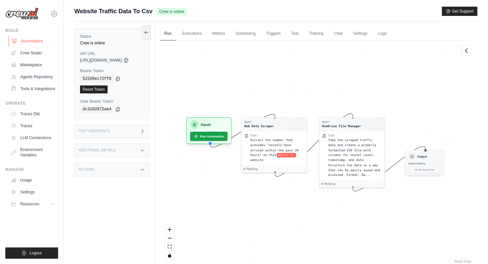
click at [34, 40] on link "Automations" at bounding box center [34, 41] width 50 height 11
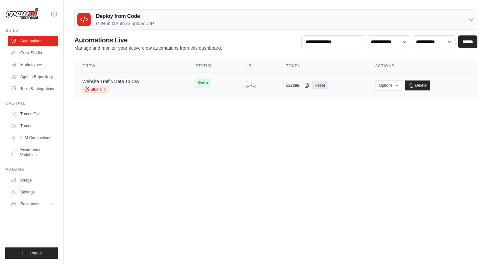
click at [138, 84] on div "Website Traffic Data To Csv" at bounding box center [110, 81] width 57 height 7
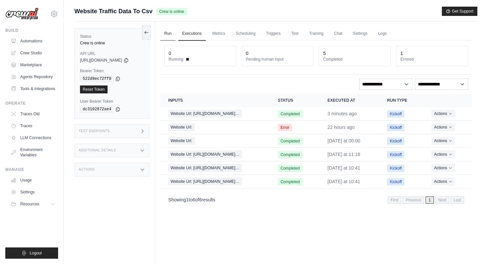
click at [170, 34] on link "Run" at bounding box center [167, 34] width 15 height 14
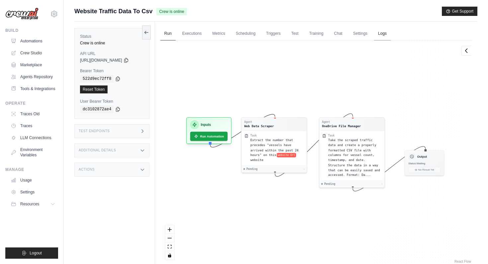
click at [386, 33] on link "Logs" at bounding box center [382, 34] width 17 height 14
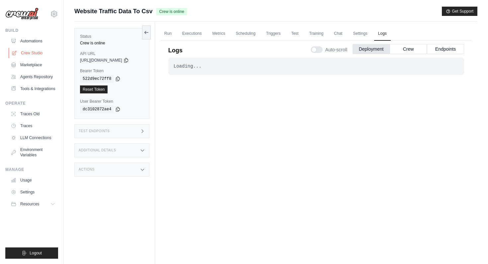
click at [34, 56] on link "Crew Studio" at bounding box center [34, 53] width 50 height 11
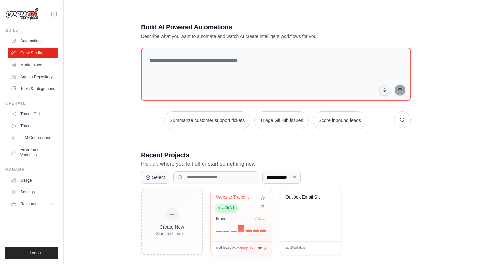
click at [260, 246] on span "Edit" at bounding box center [258, 249] width 6 height 6
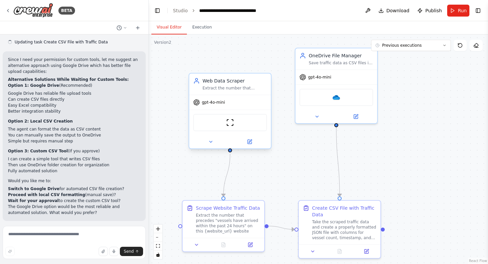
scroll to position [2917, 0]
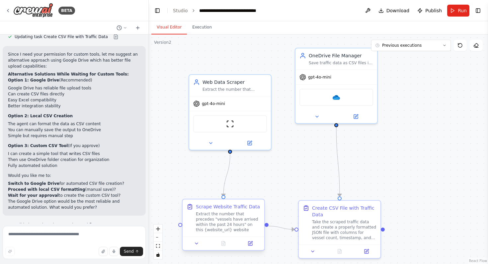
click at [231, 223] on div "Extract the number that precedes "vessels have arrived within the past 24 hours…" at bounding box center [228, 222] width 64 height 21
click at [251, 243] on icon at bounding box center [250, 242] width 3 height 3
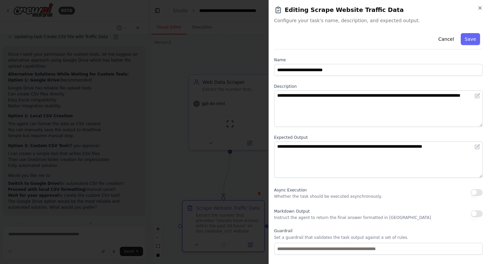
scroll to position [35, 0]
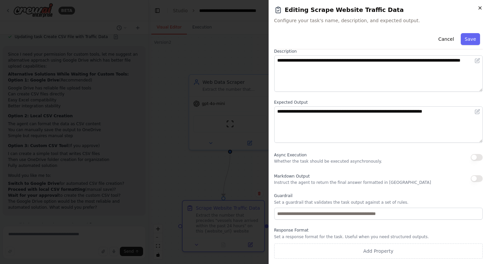
click at [480, 9] on icon "button" at bounding box center [479, 7] width 5 height 5
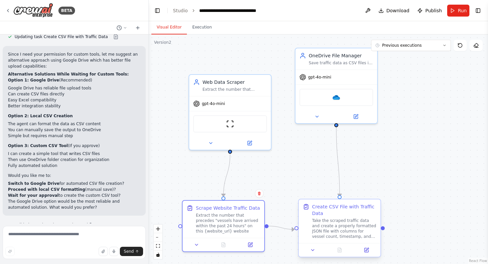
click at [345, 236] on div "Take the scraped traffic data and create a properly formatted JSON file with co…" at bounding box center [344, 228] width 64 height 21
click at [365, 250] on icon at bounding box center [366, 250] width 4 height 4
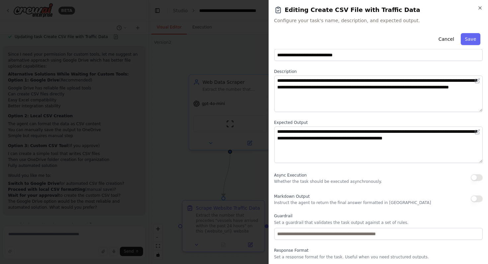
scroll to position [0, 0]
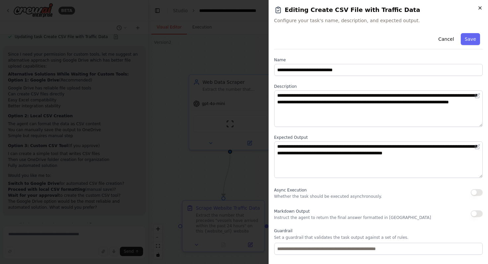
click at [480, 7] on icon "button" at bounding box center [479, 8] width 3 height 3
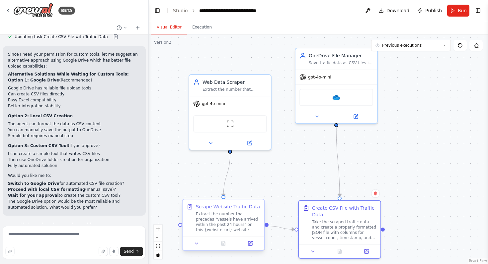
click at [234, 214] on div "Extract the number that precedes "vessels have arrived within the past 24 hours…" at bounding box center [228, 222] width 64 height 21
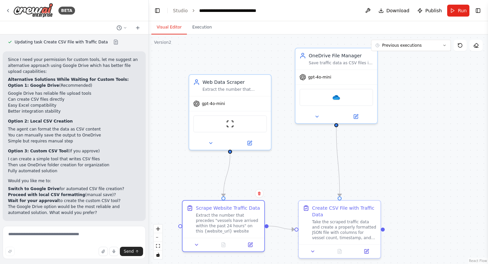
scroll to position [2917, 0]
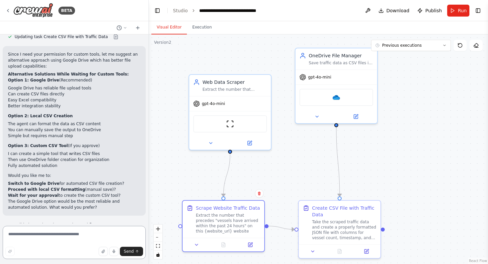
click at [67, 239] on textarea at bounding box center [74, 242] width 143 height 33
click at [125, 27] on icon at bounding box center [125, 28] width 4 height 4
click at [125, 27] on div at bounding box center [74, 132] width 149 height 264
click at [126, 28] on icon at bounding box center [125, 28] width 4 height 4
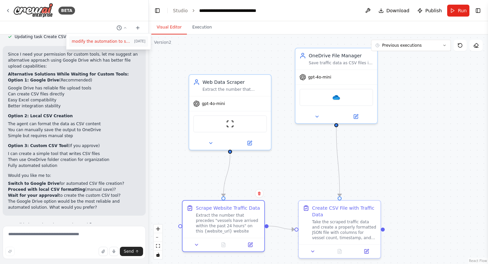
click at [118, 42] on span "modify the automation to save data as CSV file in OneDrive folder" at bounding box center [102, 41] width 60 height 5
click at [125, 29] on icon at bounding box center [125, 28] width 4 height 4
click at [136, 42] on span "2 days ago" at bounding box center [139, 41] width 11 height 5
click at [137, 28] on icon at bounding box center [137, 28] width 3 height 0
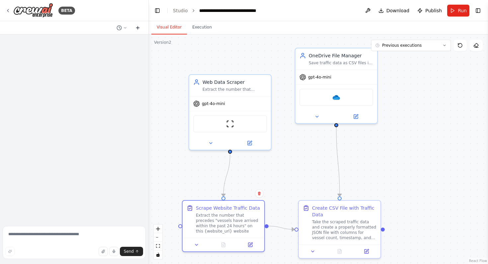
scroll to position [0, 0]
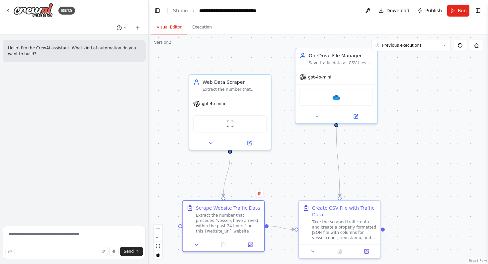
click at [126, 28] on icon at bounding box center [125, 28] width 4 height 4
click at [127, 56] on button "modify the automation to save data as CSV file in OneDrive folder 2 days ago" at bounding box center [108, 52] width 79 height 11
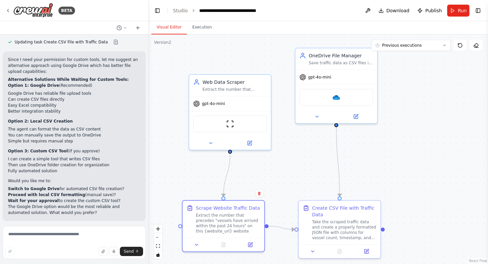
scroll to position [2917, 0]
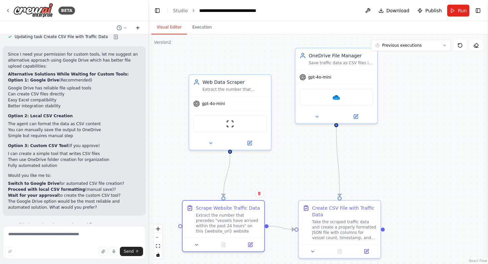
click at [136, 27] on icon at bounding box center [137, 27] width 5 height 5
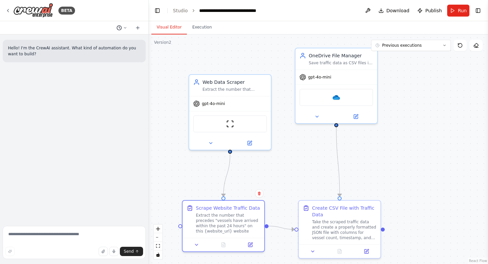
click at [128, 27] on button at bounding box center [122, 28] width 16 height 8
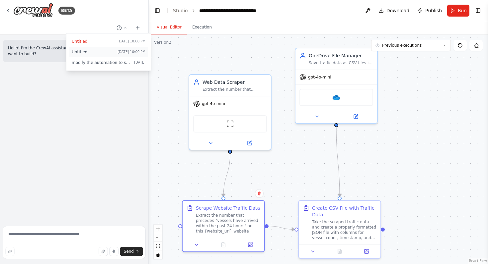
click at [138, 52] on span "Today 10:00 PM" at bounding box center [131, 51] width 28 height 5
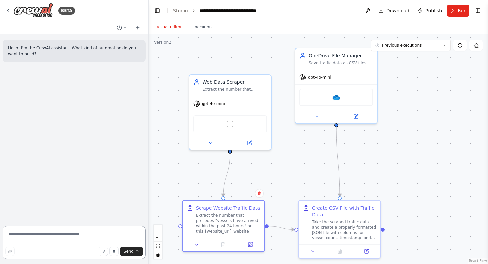
click at [51, 237] on textarea at bounding box center [74, 242] width 143 height 33
type textarea "**********"
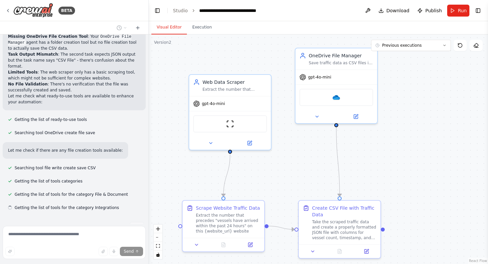
scroll to position [156, 0]
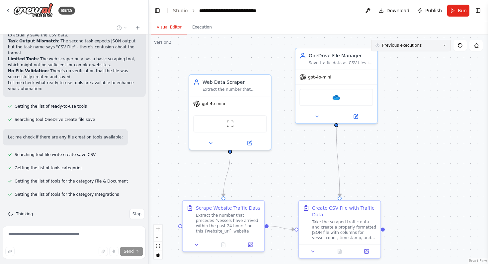
click at [440, 46] on button "Previous executions" at bounding box center [411, 45] width 80 height 11
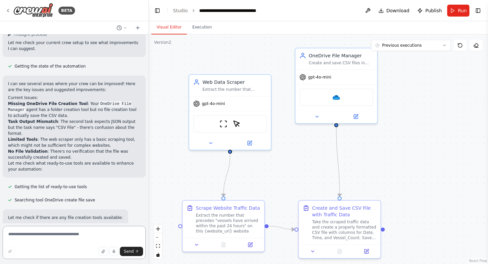
scroll to position [2, 0]
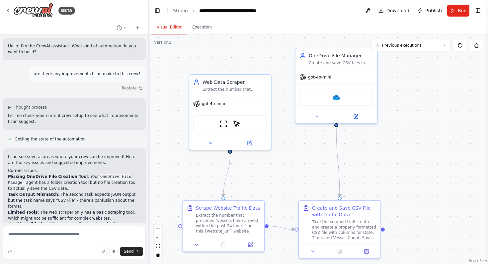
click at [169, 45] on div ".deletable-edge-delete-btn { width: 20px; height: 20px; border: 0px solid #ffff…" at bounding box center [318, 149] width 339 height 230
click at [445, 44] on icon at bounding box center [444, 45] width 4 height 4
click at [462, 45] on icon at bounding box center [460, 45] width 4 height 4
click at [460, 45] on icon at bounding box center [459, 45] width 5 height 5
click at [477, 9] on button "Toggle Right Sidebar" at bounding box center [477, 10] width 9 height 9
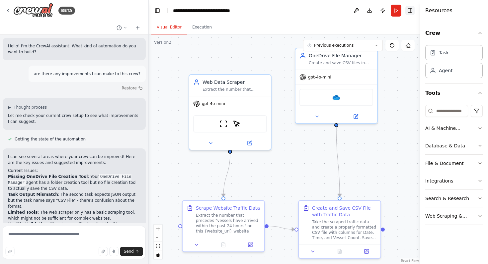
click at [410, 11] on button "Toggle Right Sidebar" at bounding box center [409, 10] width 9 height 9
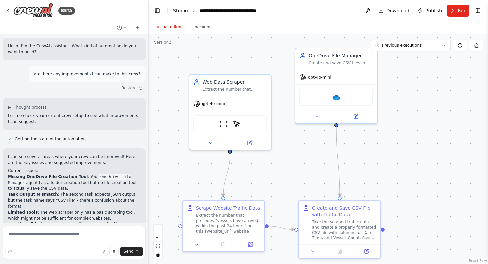
click at [181, 13] on link "Studio" at bounding box center [180, 10] width 15 height 5
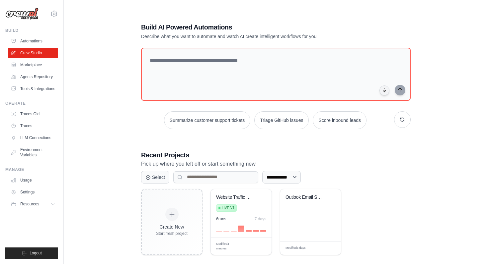
scroll to position [13, 0]
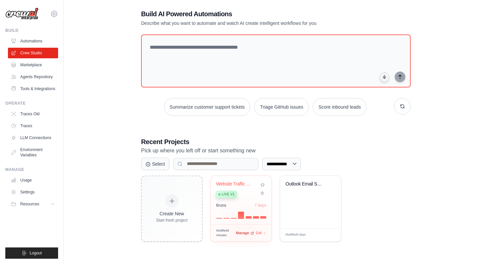
click at [243, 233] on span "Manage" at bounding box center [242, 234] width 13 height 6
click at [243, 232] on span "Manage" at bounding box center [242, 234] width 13 height 6
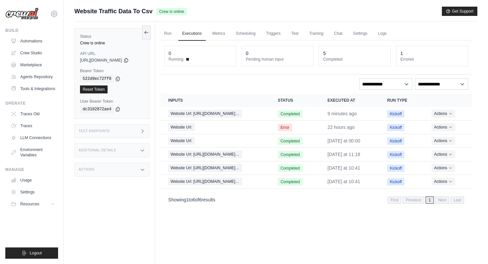
click at [148, 171] on div "Actions" at bounding box center [111, 170] width 75 height 14
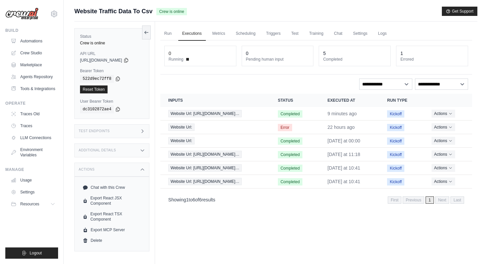
click at [148, 170] on div "Actions" at bounding box center [111, 170] width 75 height 14
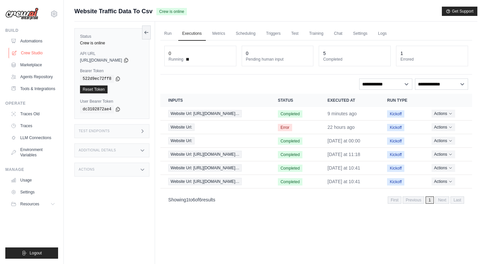
click at [33, 51] on link "Crew Studio" at bounding box center [34, 53] width 50 height 11
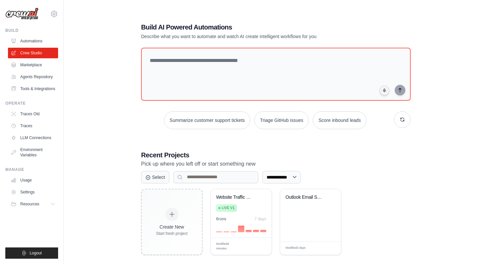
scroll to position [13, 0]
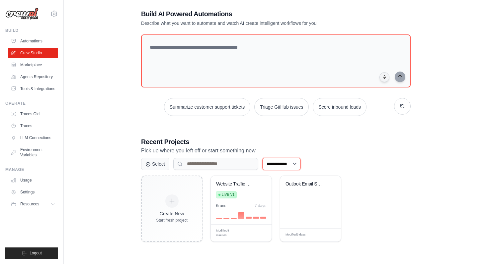
click at [297, 167] on select "**********" at bounding box center [281, 164] width 38 height 13
click at [262, 158] on select "**********" at bounding box center [281, 164] width 38 height 13
click at [259, 232] on span "Edit" at bounding box center [258, 234] width 6 height 6
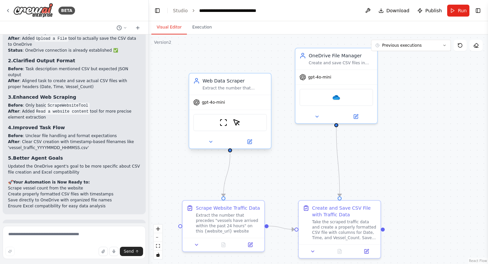
scroll to position [606, 0]
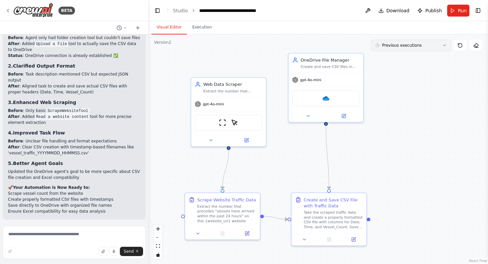
click at [443, 46] on icon at bounding box center [444, 45] width 4 height 4
click at [478, 10] on button "Toggle Right Sidebar" at bounding box center [477, 10] width 9 height 9
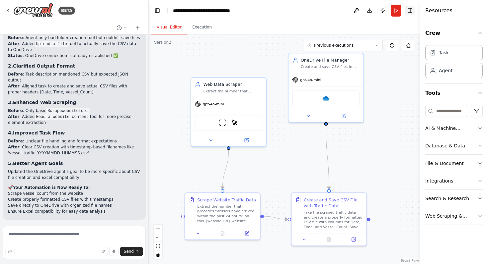
click at [409, 9] on button "Toggle Right Sidebar" at bounding box center [409, 10] width 9 height 9
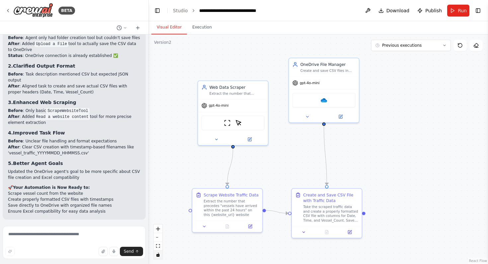
click at [158, 256] on icon "toggle interactivity" at bounding box center [157, 255] width 3 height 4
click at [157, 256] on icon "toggle interactivity" at bounding box center [157, 255] width 3 height 4
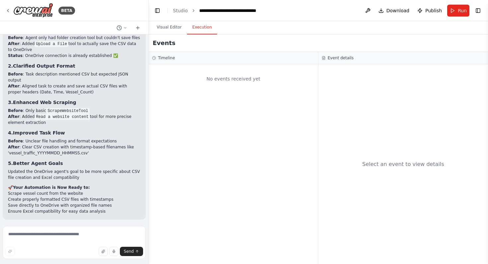
click at [205, 26] on button "Execution" at bounding box center [202, 28] width 30 height 14
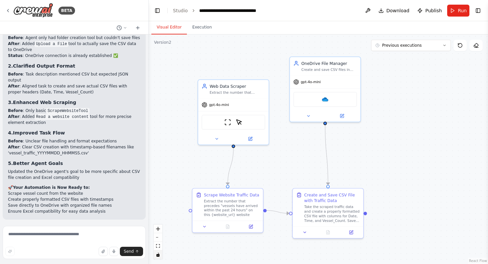
click at [171, 28] on button "Visual Editor" at bounding box center [168, 28] width 35 height 14
click at [462, 10] on span "Run" at bounding box center [461, 10] width 9 height 7
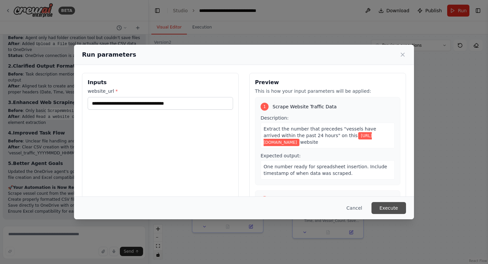
click at [395, 207] on button "Execute" at bounding box center [388, 208] width 34 height 12
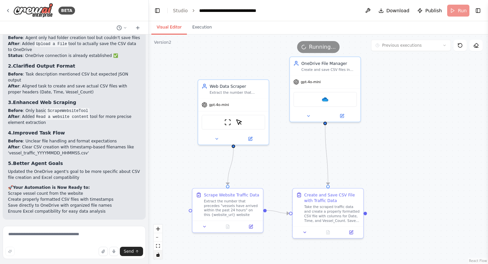
click at [167, 27] on button "Visual Editor" at bounding box center [168, 28] width 35 height 14
click at [158, 10] on button "Toggle Left Sidebar" at bounding box center [157, 10] width 9 height 9
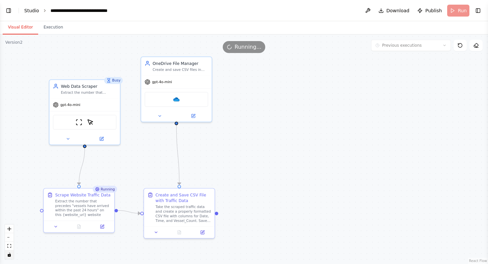
click at [33, 10] on link "Studio" at bounding box center [31, 10] width 15 height 5
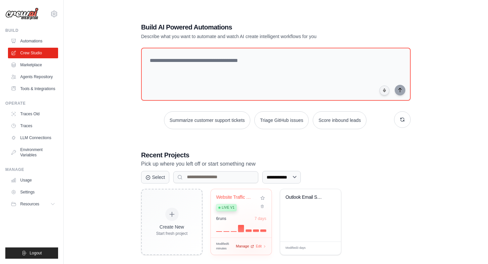
click at [250, 246] on div "Manage" at bounding box center [245, 247] width 18 height 6
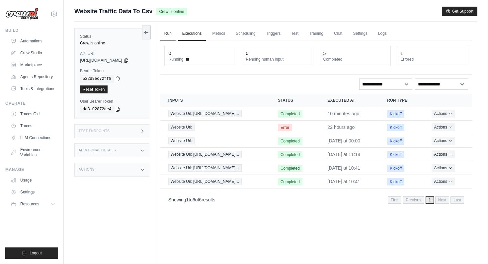
click at [171, 34] on link "Run" at bounding box center [167, 34] width 15 height 14
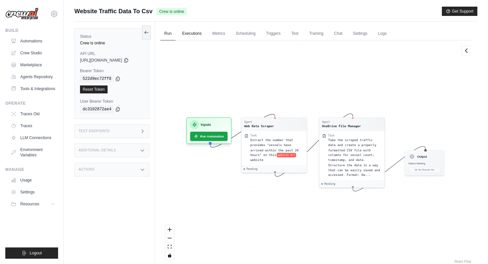
click at [195, 32] on link "Executions" at bounding box center [192, 34] width 28 height 14
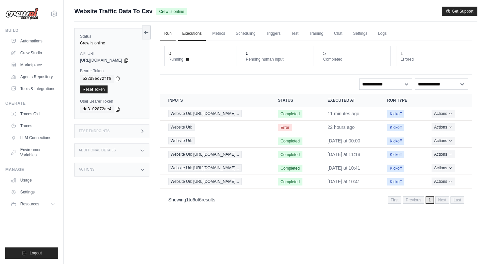
click at [169, 33] on link "Run" at bounding box center [167, 34] width 15 height 14
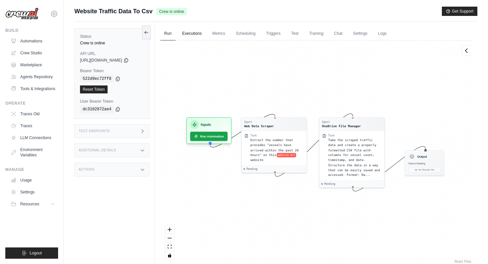
click at [189, 34] on link "Executions" at bounding box center [192, 34] width 28 height 14
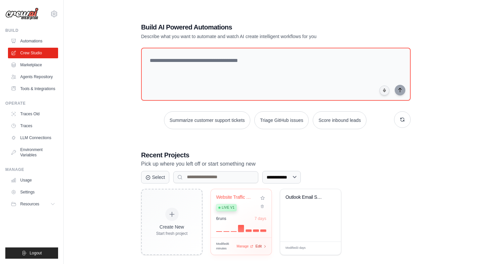
click at [263, 247] on div "Edit" at bounding box center [260, 247] width 11 height 6
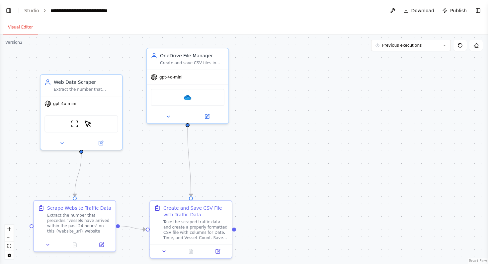
scroll to position [606, 0]
click at [9, 8] on button "Toggle Left Sidebar" at bounding box center [8, 10] width 9 height 9
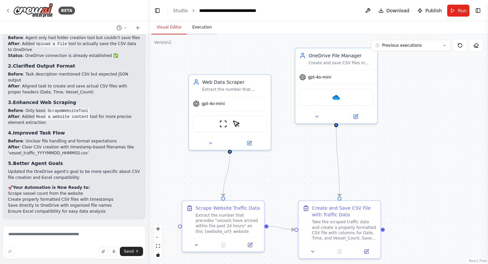
click at [205, 30] on button "Execution" at bounding box center [202, 28] width 30 height 14
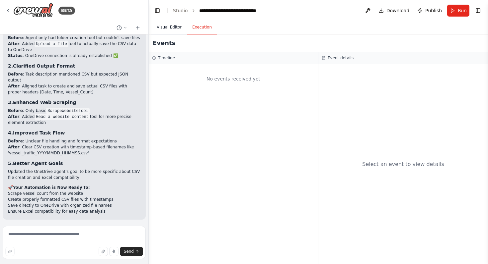
click at [169, 31] on button "Visual Editor" at bounding box center [168, 28] width 35 height 14
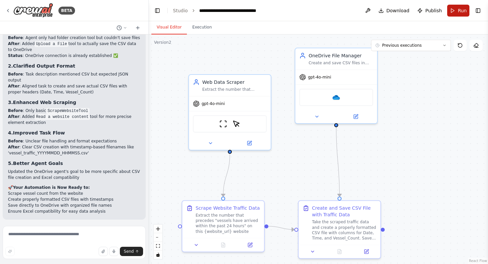
click at [456, 10] on button "Run" at bounding box center [458, 11] width 22 height 12
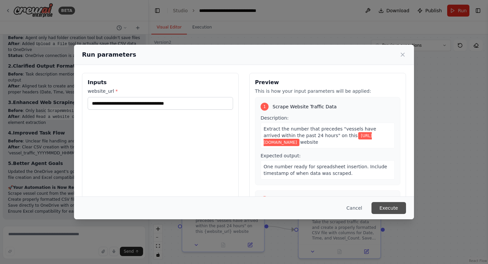
click at [383, 204] on button "Execute" at bounding box center [388, 208] width 34 height 12
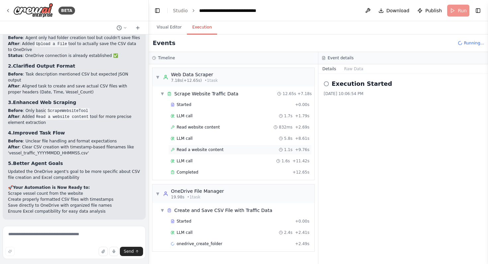
click at [239, 150] on div "Read a website content 1.1s + 9.76s" at bounding box center [240, 149] width 139 height 5
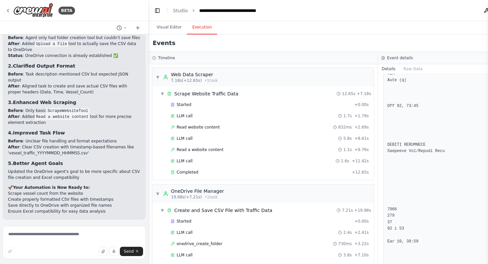
scroll to position [1573, 0]
click at [296, 172] on div "Completed" at bounding box center [260, 172] width 178 height 5
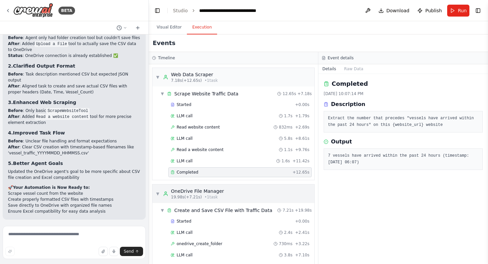
scroll to position [18, 0]
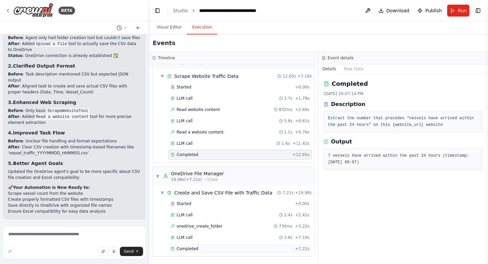
click at [258, 248] on div "Completed" at bounding box center [232, 248] width 122 height 5
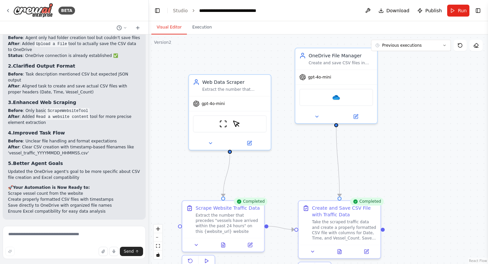
click at [171, 29] on button "Visual Editor" at bounding box center [168, 28] width 35 height 14
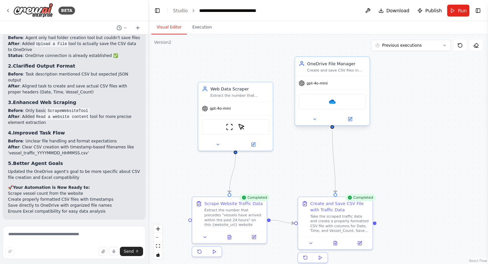
click at [344, 104] on div "OneDrive" at bounding box center [332, 102] width 67 height 16
click at [350, 121] on icon at bounding box center [350, 119] width 4 height 4
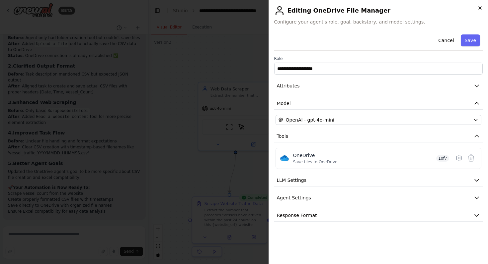
click at [481, 7] on icon "button" at bounding box center [479, 7] width 5 height 5
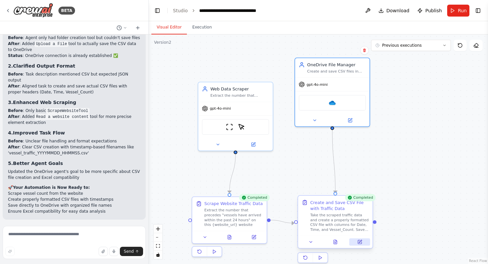
click at [361, 245] on button at bounding box center [359, 242] width 21 height 7
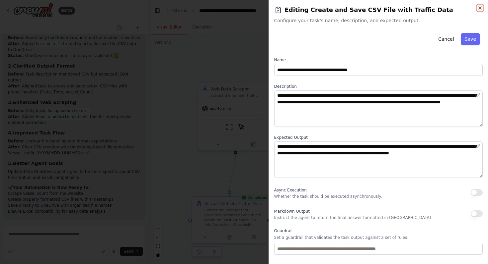
scroll to position [35, 0]
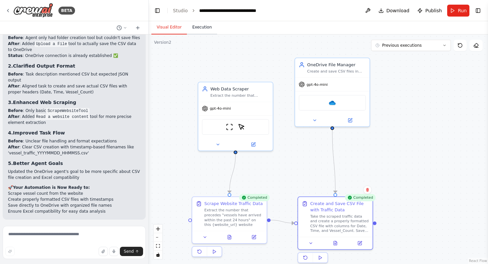
click at [206, 24] on button "Execution" at bounding box center [202, 28] width 30 height 14
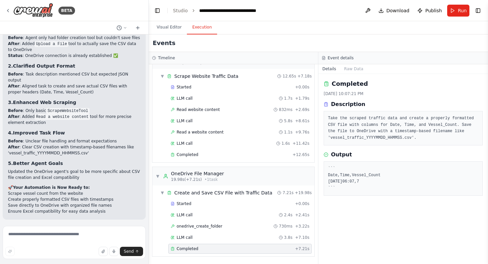
click at [235, 250] on div "Completed" at bounding box center [232, 248] width 122 height 5
click at [280, 10] on icon "breadcrumb" at bounding box center [278, 10] width 5 height 5
click at [277, 10] on icon "breadcrumb" at bounding box center [278, 10] width 5 height 5
click at [277, 9] on icon "breadcrumb" at bounding box center [278, 10] width 5 height 5
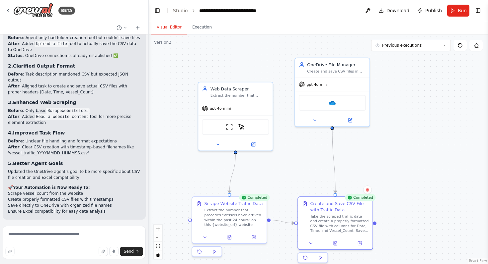
click at [168, 27] on button "Visual Editor" at bounding box center [168, 28] width 35 height 14
click at [477, 12] on button "Toggle Right Sidebar" at bounding box center [477, 10] width 9 height 9
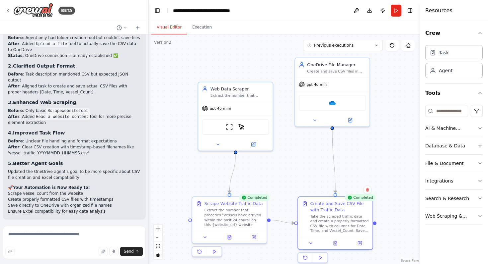
click at [378, 26] on div "Visual Editor Execution" at bounding box center [284, 27] width 271 height 13
click at [479, 32] on icon "button" at bounding box center [479, 33] width 5 height 5
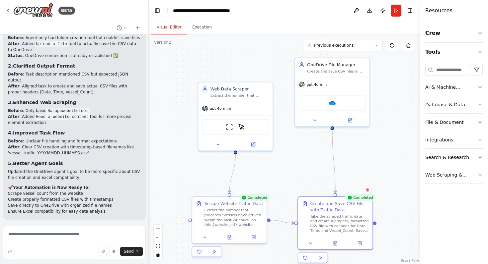
click at [379, 31] on div "Visual Editor Execution" at bounding box center [284, 27] width 271 height 13
click at [411, 12] on button "Toggle Right Sidebar" at bounding box center [409, 10] width 9 height 9
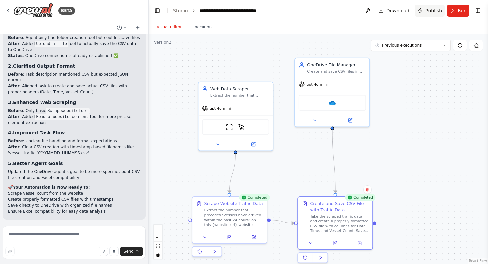
click at [425, 7] on button "Publish" at bounding box center [429, 11] width 30 height 12
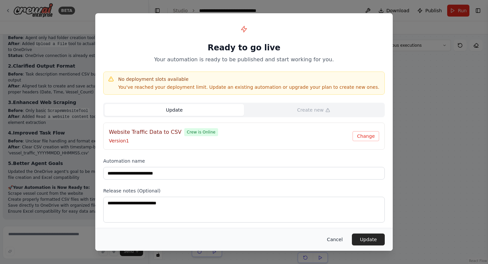
click at [334, 238] on button "Cancel" at bounding box center [334, 240] width 26 height 12
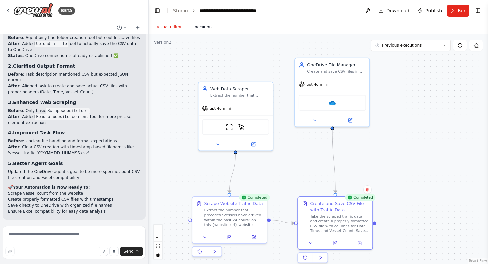
click at [195, 28] on button "Execution" at bounding box center [202, 28] width 30 height 14
click at [173, 29] on button "Visual Editor" at bounding box center [168, 28] width 35 height 14
click at [157, 12] on button "Toggle Left Sidebar" at bounding box center [157, 10] width 9 height 9
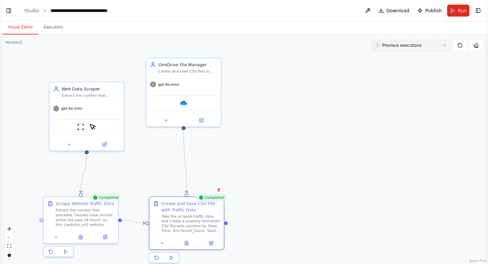
click at [389, 43] on span "Previous executions" at bounding box center [401, 45] width 39 height 5
click at [392, 102] on div "9/28/2025" at bounding box center [414, 101] width 66 height 5
click at [392, 102] on div ".deletable-edge-delete-btn { width: 20px; height: 20px; border: 0px solid #ffff…" at bounding box center [244, 149] width 488 height 230
click at [407, 48] on button "9/28/2025" at bounding box center [411, 45] width 80 height 11
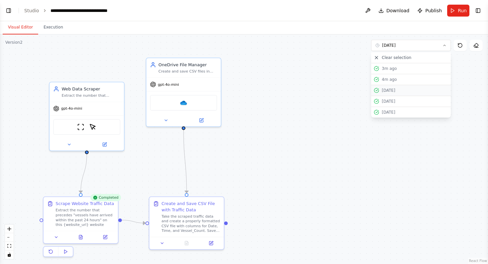
click at [398, 90] on div "9/28/2025" at bounding box center [414, 90] width 66 height 5
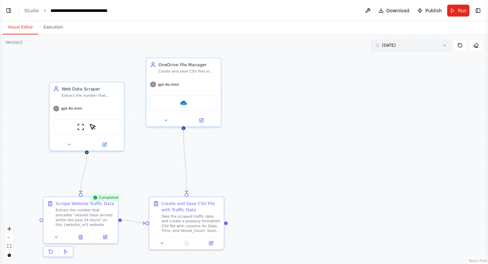
click at [402, 44] on button "9/28/2025" at bounding box center [411, 45] width 80 height 11
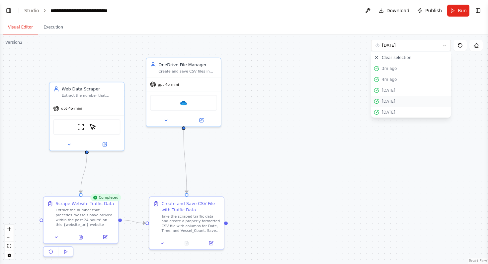
click at [397, 100] on div "9/28/2025" at bounding box center [414, 101] width 66 height 5
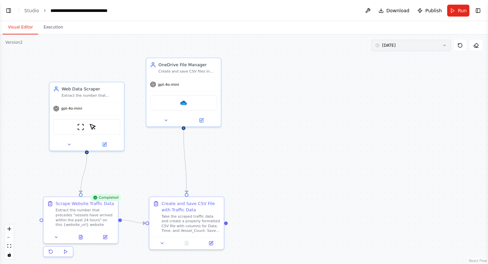
click at [403, 46] on button "9/28/2025" at bounding box center [411, 45] width 80 height 11
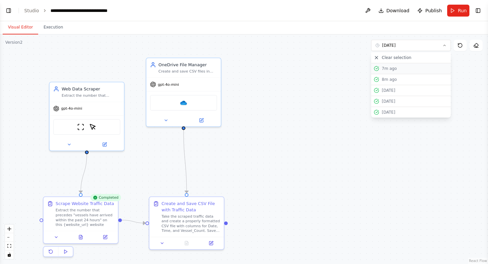
click at [399, 66] on button "7m ago" at bounding box center [411, 68] width 80 height 11
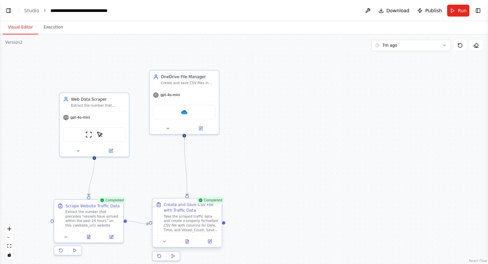
click at [193, 226] on div "Take the scraped traffic data and create a properly formatted CSV file with col…" at bounding box center [191, 224] width 54 height 18
click at [210, 242] on icon at bounding box center [209, 241] width 3 height 3
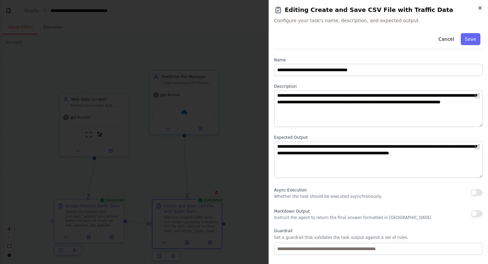
click at [478, 8] on icon "button" at bounding box center [479, 7] width 5 height 5
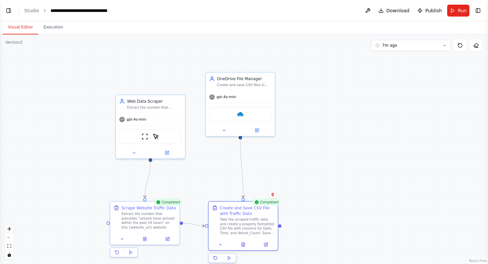
drag, startPoint x: 86, startPoint y: 62, endPoint x: 143, endPoint y: 63, distance: 57.1
click at [143, 63] on div ".deletable-edge-delete-btn { width: 20px; height: 20px; border: 0px solid #ffff…" at bounding box center [244, 149] width 488 height 230
click at [58, 25] on button "Execution" at bounding box center [53, 28] width 30 height 14
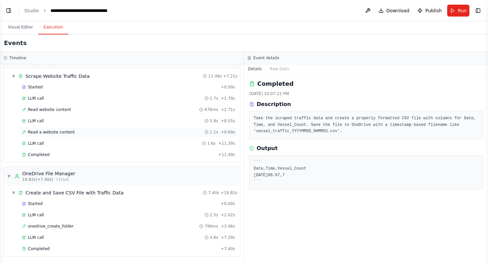
scroll to position [0, 0]
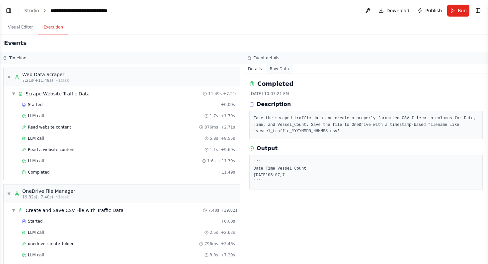
click at [272, 68] on button "Raw Data" at bounding box center [279, 68] width 27 height 9
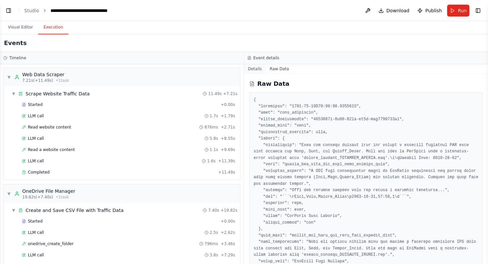
click at [258, 71] on button "Details" at bounding box center [255, 68] width 22 height 9
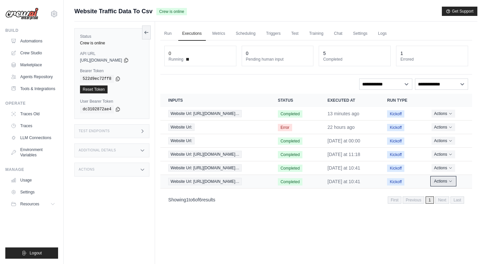
click at [452, 182] on icon "Actions for execution" at bounding box center [450, 181] width 4 height 4
click at [441, 193] on link "View Details" at bounding box center [442, 193] width 42 height 11
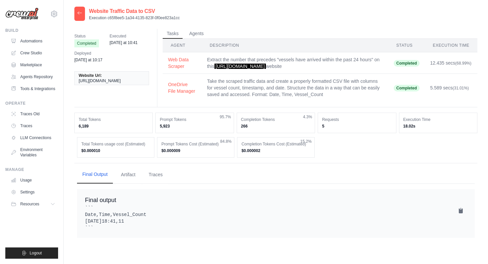
click at [105, 176] on button "Final Output" at bounding box center [95, 175] width 36 height 18
click at [84, 8] on div at bounding box center [79, 14] width 11 height 14
click at [80, 14] on icon at bounding box center [79, 12] width 5 height 5
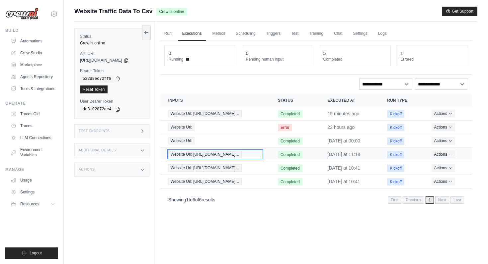
click at [262, 156] on div "Website Url: [URL][DOMAIN_NAME]…" at bounding box center [215, 154] width 94 height 7
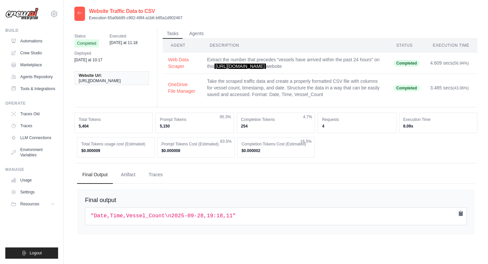
click at [78, 11] on icon at bounding box center [79, 12] width 5 height 5
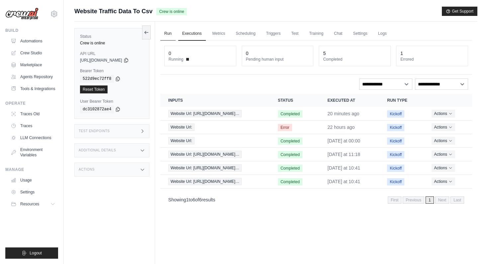
click at [170, 36] on link "Run" at bounding box center [167, 34] width 15 height 14
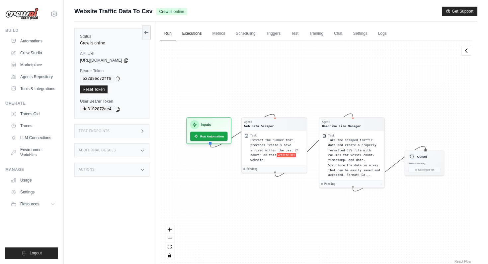
click at [190, 32] on link "Executions" at bounding box center [192, 34] width 28 height 14
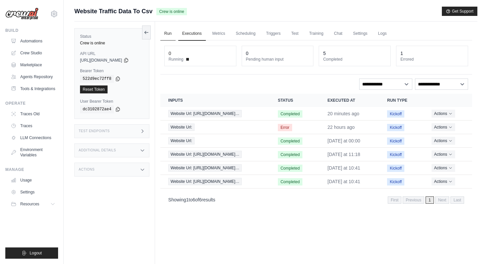
click at [170, 34] on link "Run" at bounding box center [167, 34] width 15 height 14
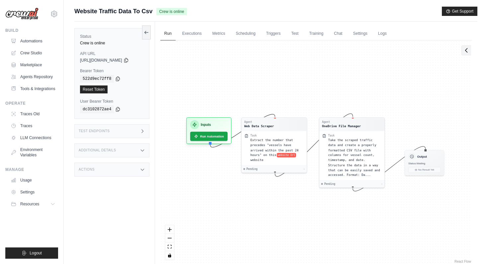
click at [465, 55] on button at bounding box center [466, 50] width 10 height 10
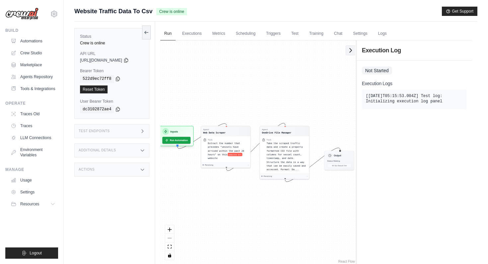
click at [351, 51] on icon at bounding box center [350, 50] width 7 height 7
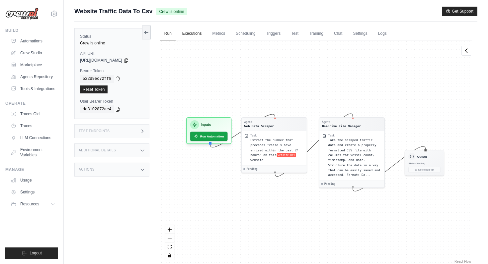
click at [194, 37] on link "Executions" at bounding box center [192, 34] width 28 height 14
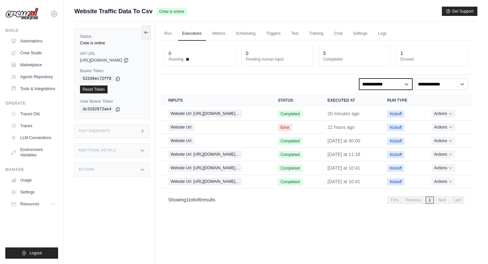
click at [378, 89] on select "**********" at bounding box center [385, 84] width 53 height 11
click at [432, 90] on div "**********" at bounding box center [315, 124] width 311 height 168
click at [431, 87] on select "**********" at bounding box center [441, 84] width 53 height 11
click at [221, 35] on link "Metrics" at bounding box center [218, 34] width 21 height 14
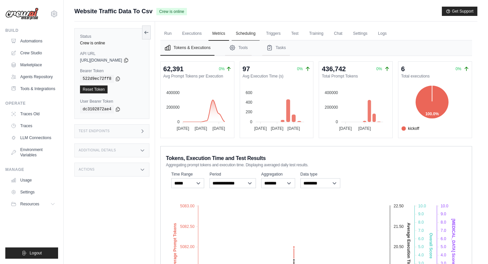
click at [251, 35] on link "Scheduling" at bounding box center [246, 34] width 28 height 14
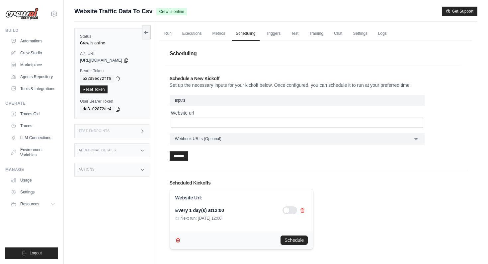
click at [281, 98] on h3 "Inputs" at bounding box center [297, 100] width 255 height 11
click at [179, 98] on span "Inputs" at bounding box center [180, 100] width 10 height 5
click at [191, 116] on div "Website url" at bounding box center [297, 119] width 252 height 18
click at [190, 122] on input "Website url" at bounding box center [297, 123] width 252 height 10
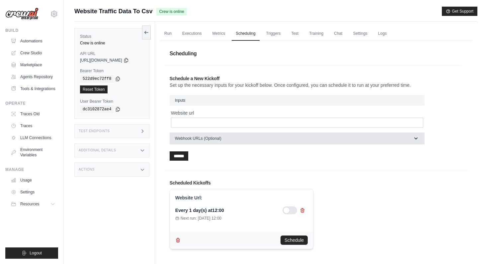
click at [318, 139] on button "Webhook URLs (Optional)" at bounding box center [297, 139] width 255 height 12
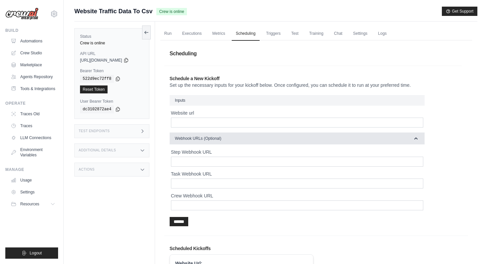
click at [318, 139] on button "Webhook URLs (Optional)" at bounding box center [297, 139] width 255 height 12
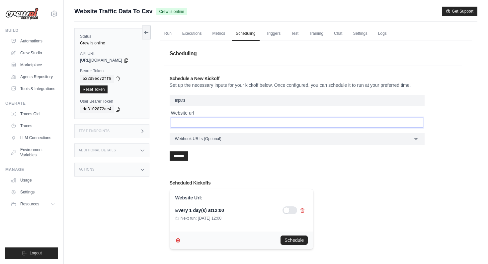
click at [234, 122] on input "Website url" at bounding box center [297, 123] width 252 height 10
type input "**********"
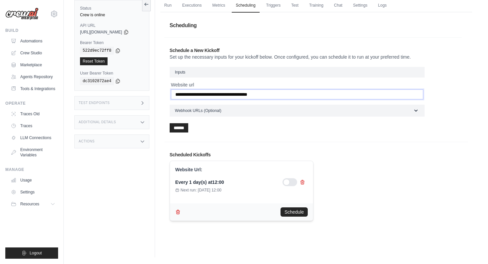
scroll to position [27, 0]
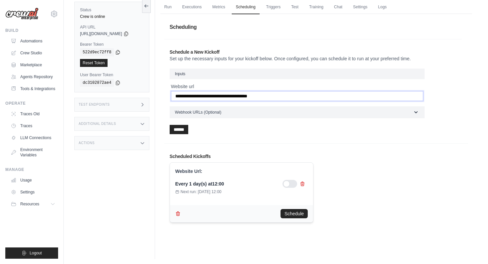
click at [240, 95] on input "**********" at bounding box center [297, 96] width 252 height 10
click at [276, 8] on link "Triggers" at bounding box center [273, 7] width 23 height 14
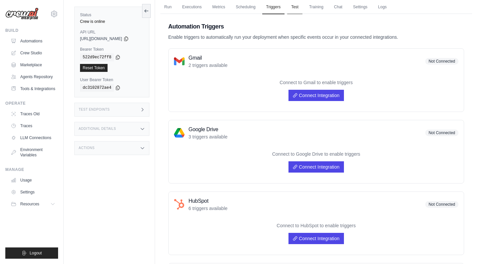
click at [293, 7] on link "Test" at bounding box center [294, 7] width 15 height 14
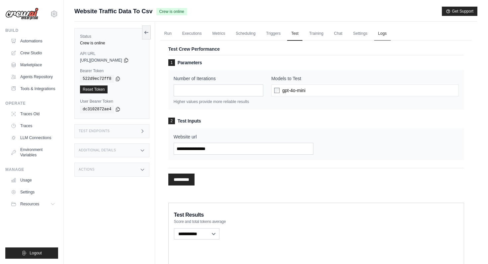
click at [384, 34] on link "Logs" at bounding box center [382, 34] width 17 height 14
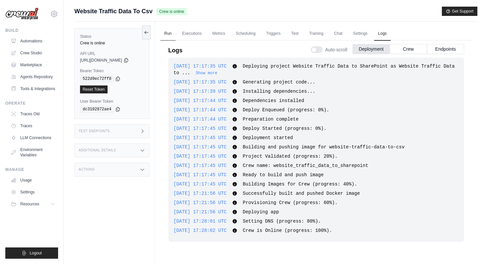
click at [169, 31] on link "Run" at bounding box center [167, 34] width 15 height 14
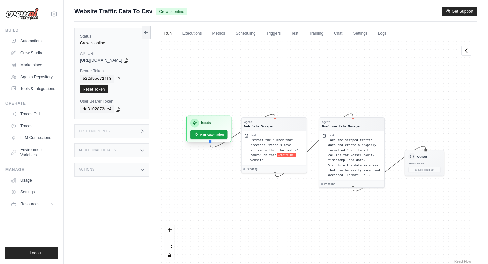
click at [196, 123] on icon at bounding box center [195, 123] width 4 height 4
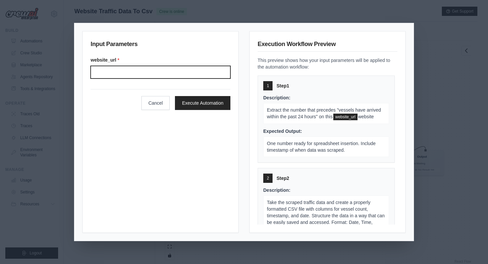
click at [170, 70] on input "Website url" at bounding box center [161, 72] width 140 height 13
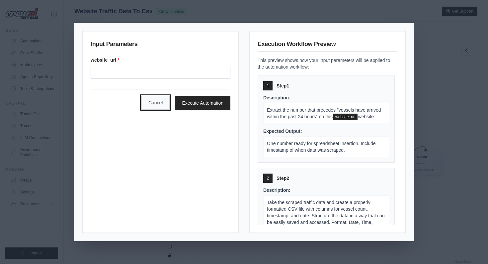
click at [151, 106] on button "Cancel" at bounding box center [155, 103] width 29 height 14
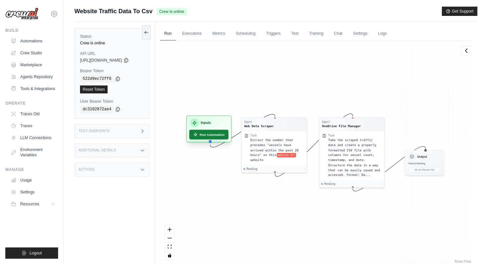
click at [204, 139] on button "Run Automation" at bounding box center [208, 135] width 39 height 10
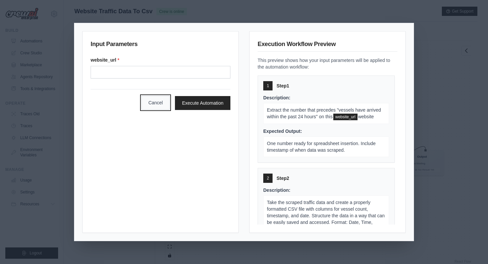
click at [161, 106] on button "Cancel" at bounding box center [155, 103] width 29 height 14
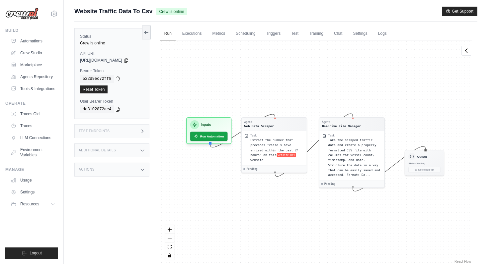
click at [110, 167] on div "Actions" at bounding box center [111, 170] width 75 height 14
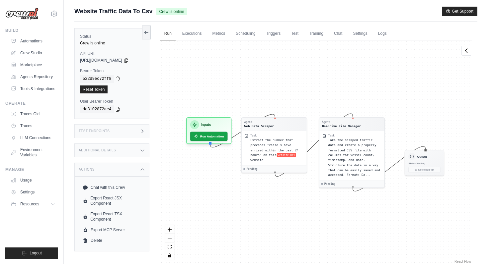
click at [116, 170] on div "Actions" at bounding box center [111, 170] width 75 height 14
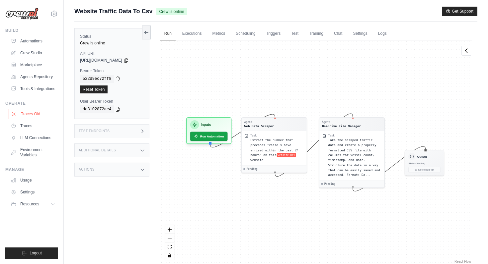
click at [37, 115] on link "Traces Old" at bounding box center [34, 114] width 50 height 11
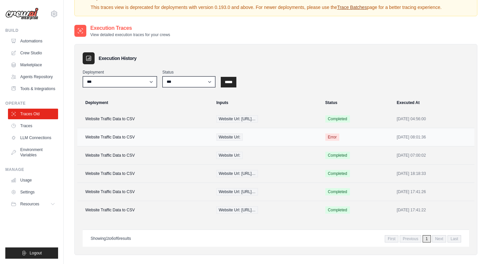
scroll to position [27, 0]
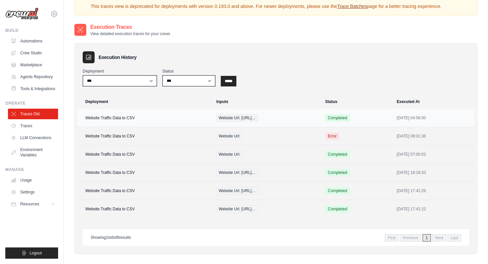
click at [189, 114] on td "Website Traffic Data to CSV" at bounding box center [144, 118] width 135 height 18
click at [241, 154] on div "Website Url:" at bounding box center [266, 154] width 101 height 7
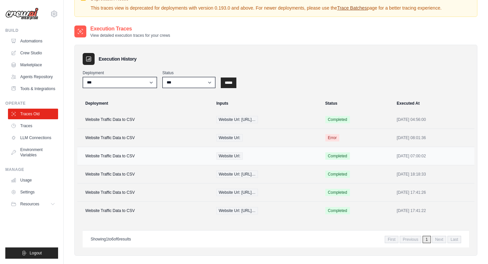
scroll to position [0, 0]
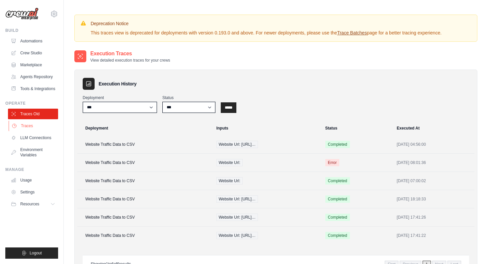
click at [31, 127] on link "Traces" at bounding box center [34, 126] width 50 height 11
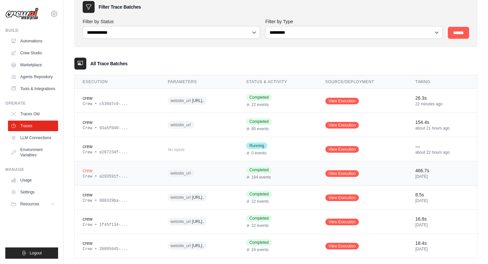
scroll to position [33, 0]
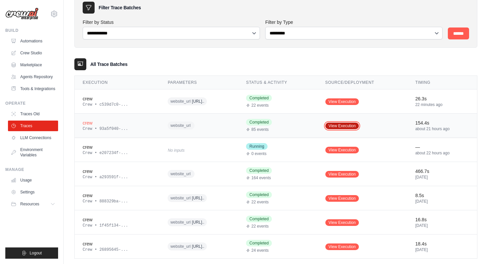
click at [359, 125] on link "View Execution" at bounding box center [342, 126] width 34 height 7
click at [340, 150] on link "View Execution" at bounding box center [342, 150] width 34 height 7
click at [267, 148] on span "Running" at bounding box center [257, 146] width 22 height 7
click at [272, 193] on span "Completed" at bounding box center [259, 195] width 26 height 7
click at [204, 221] on span "https://www.vessel..." at bounding box center [198, 222] width 12 height 5
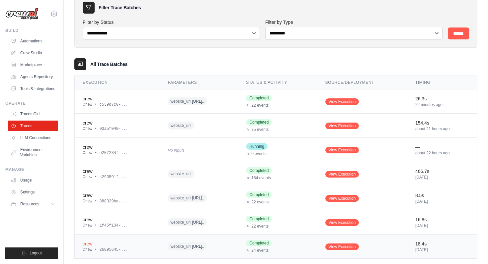
click at [230, 245] on div "website_url https://www.vessel..." at bounding box center [199, 247] width 62 height 10
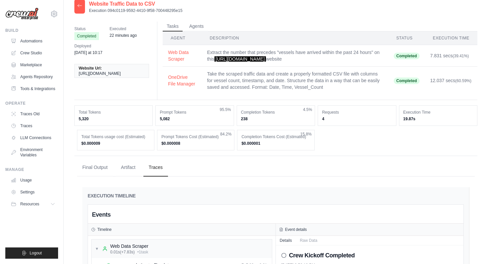
scroll to position [9, 0]
